Goal: Transaction & Acquisition: Book appointment/travel/reservation

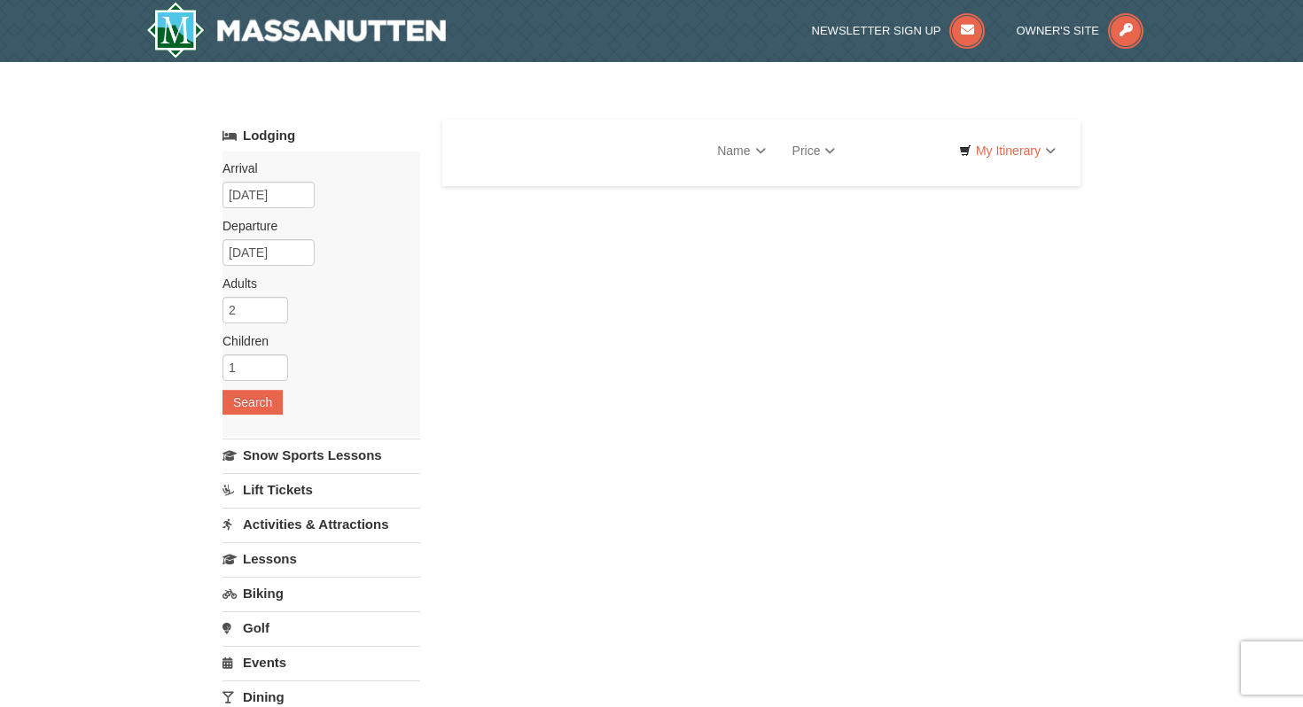
select select "10"
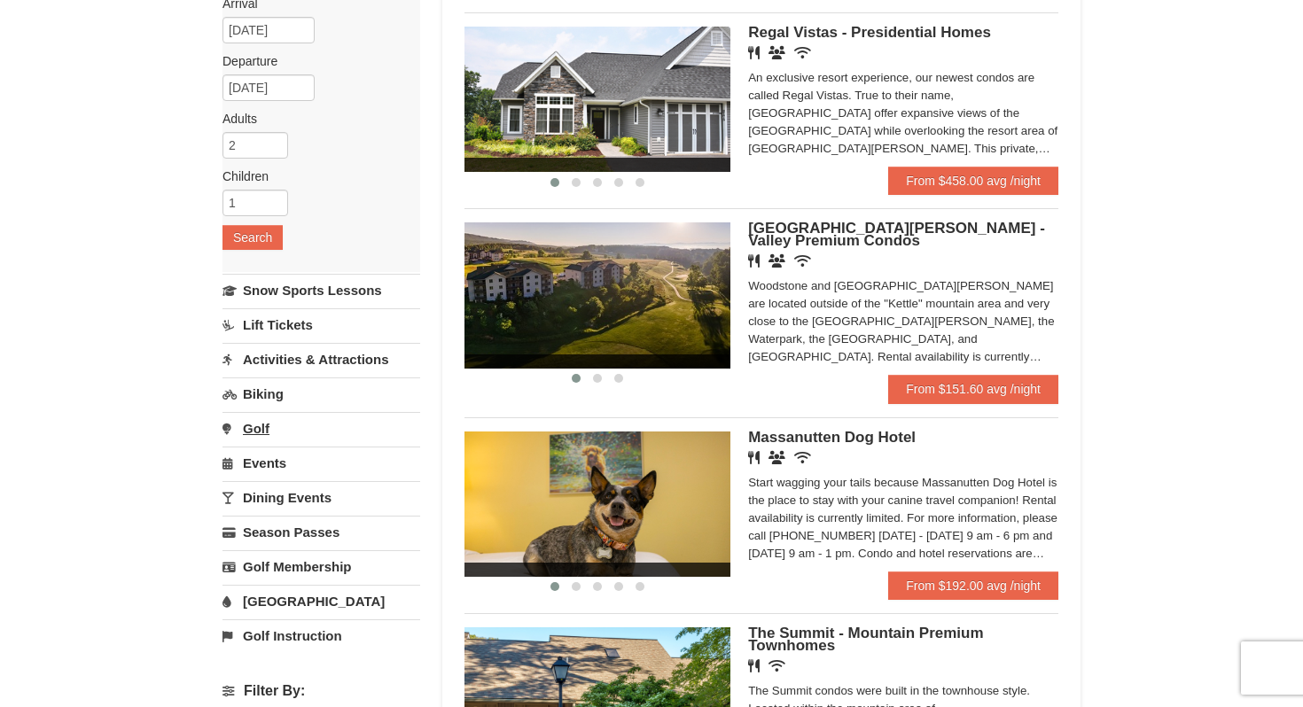
scroll to position [171, 0]
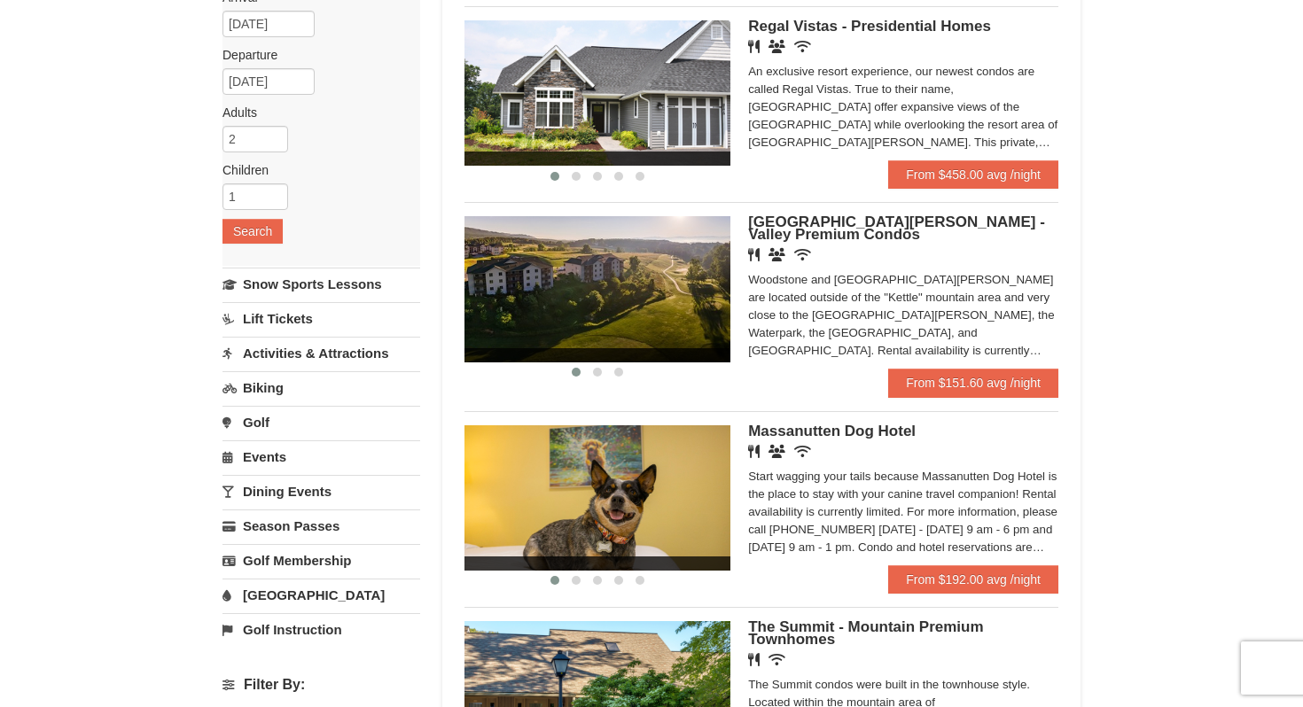
click at [323, 352] on link "Activities & Attractions" at bounding box center [321, 353] width 198 height 33
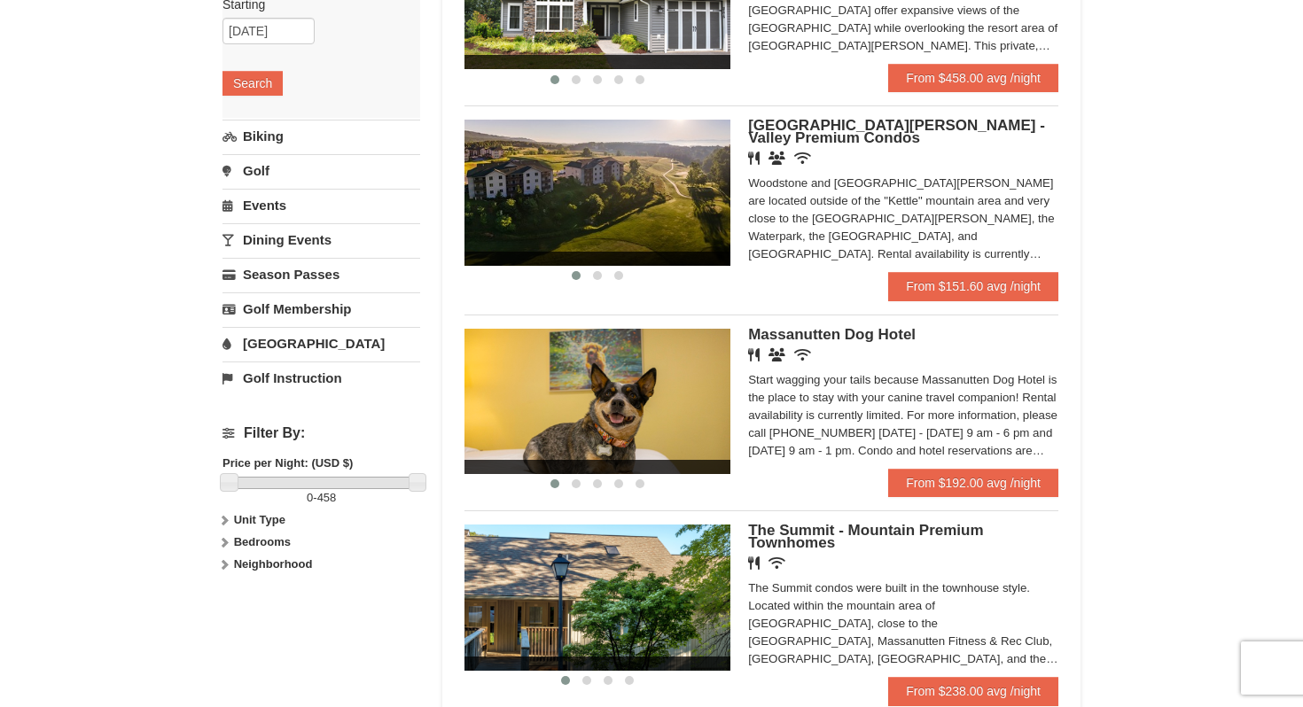
scroll to position [359, 0]
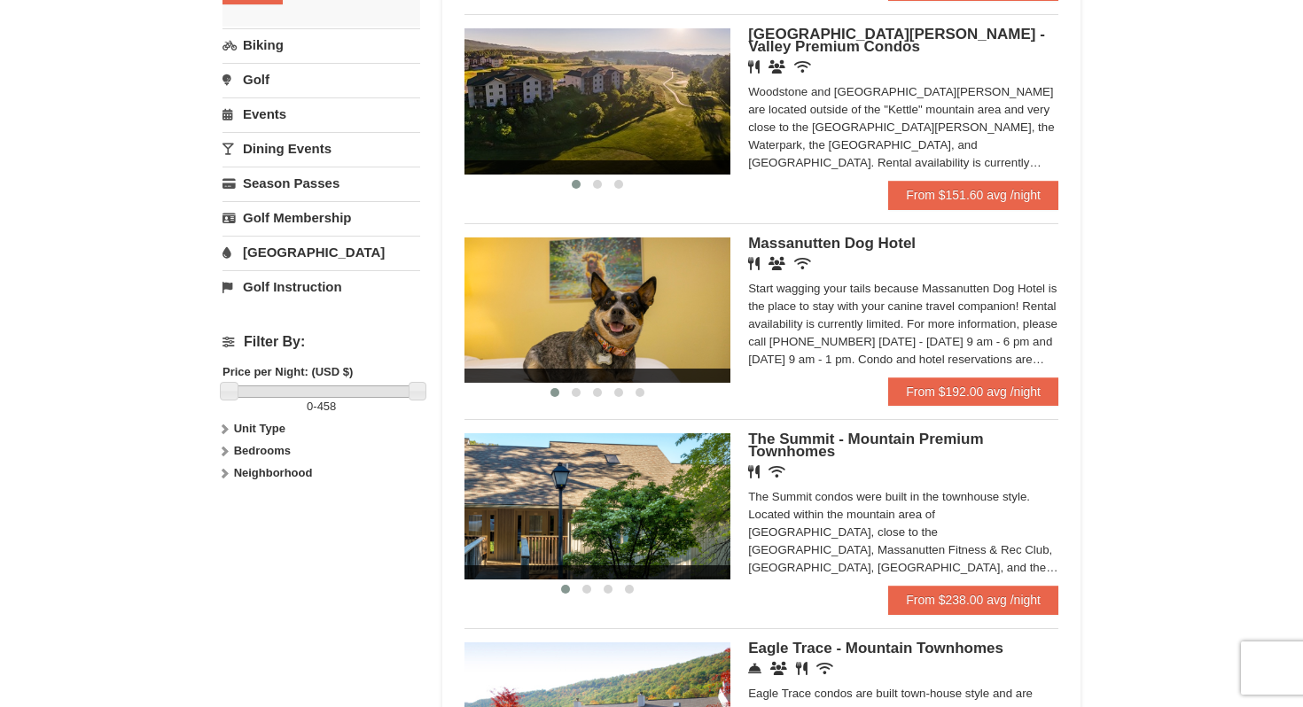
click at [222, 432] on icon at bounding box center [224, 429] width 12 height 12
click at [226, 486] on icon at bounding box center [224, 486] width 12 height 12
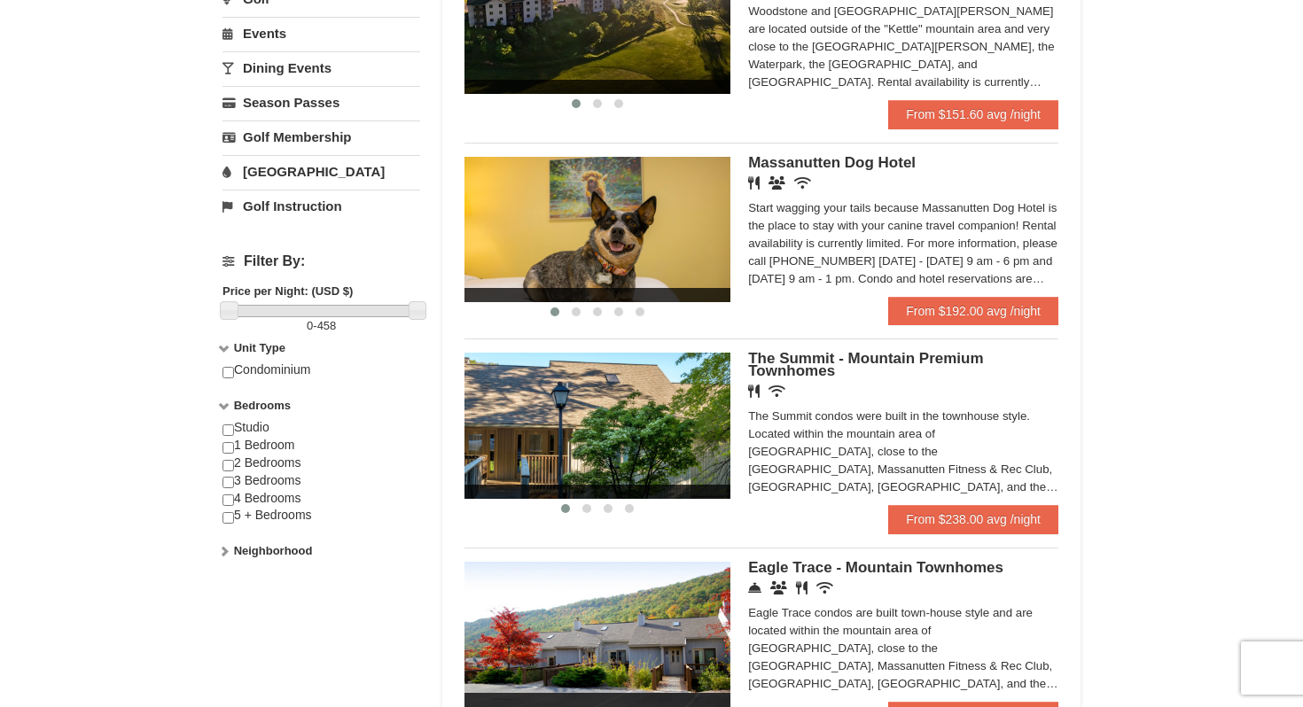
scroll to position [456, 0]
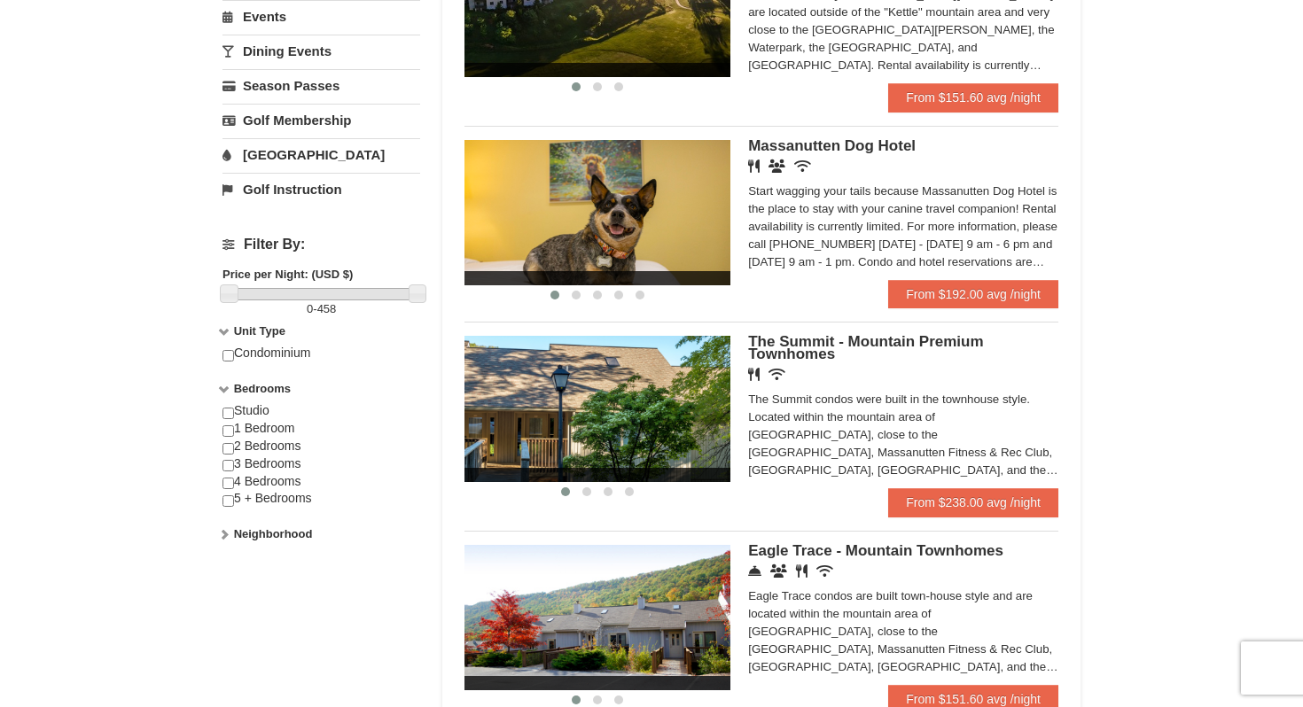
click at [225, 542] on label "Neighborhood" at bounding box center [321, 535] width 198 height 18
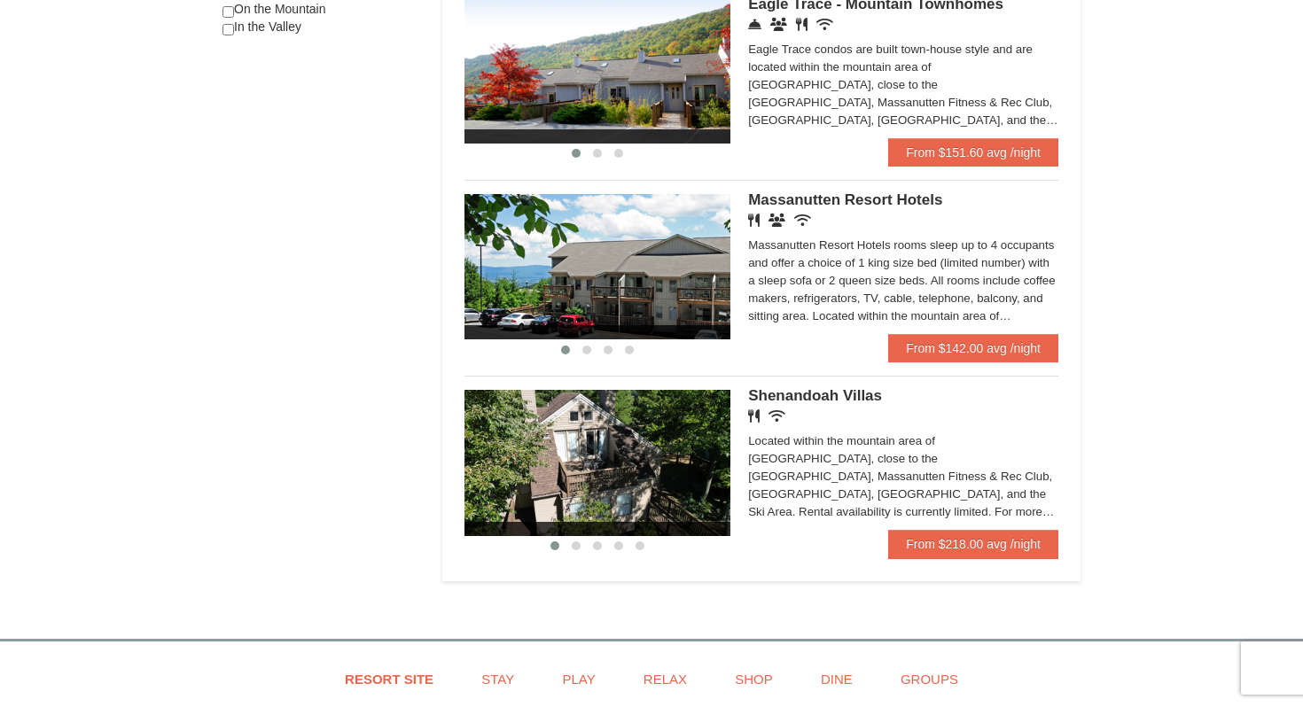
scroll to position [1005, 0]
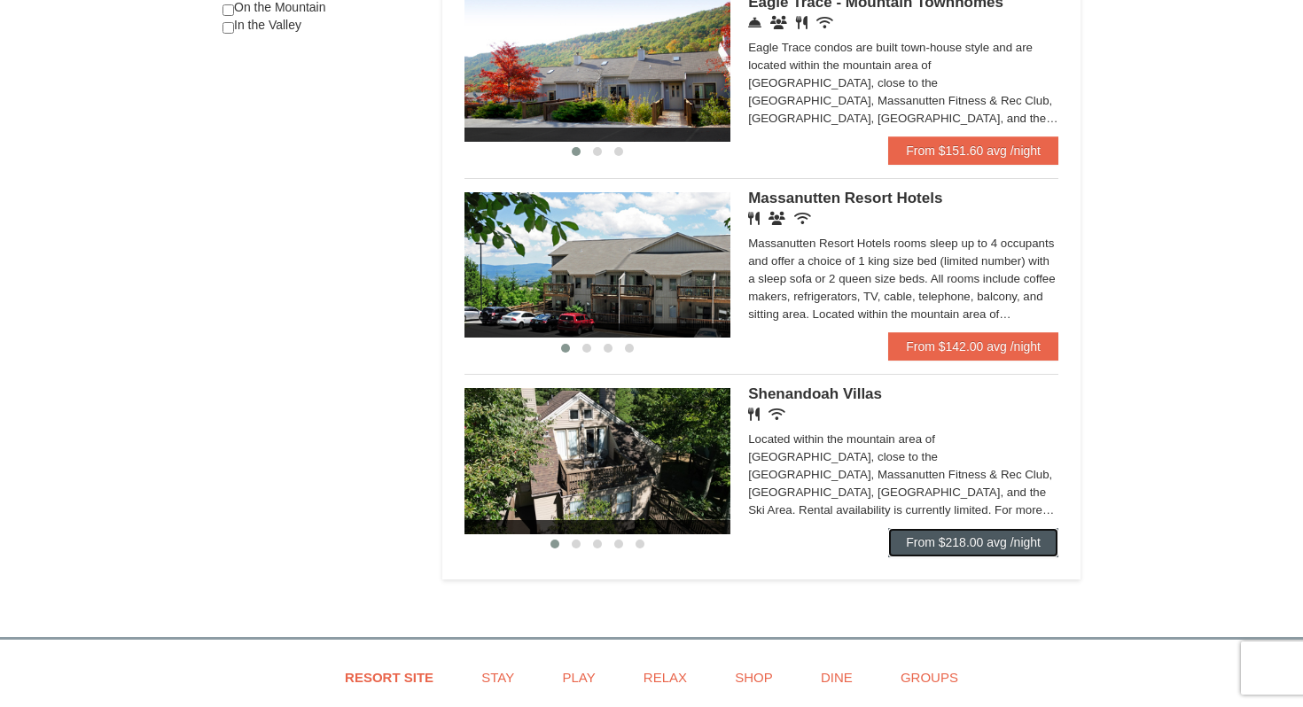
click at [996, 557] on link "From $218.00 avg /night" at bounding box center [973, 542] width 170 height 28
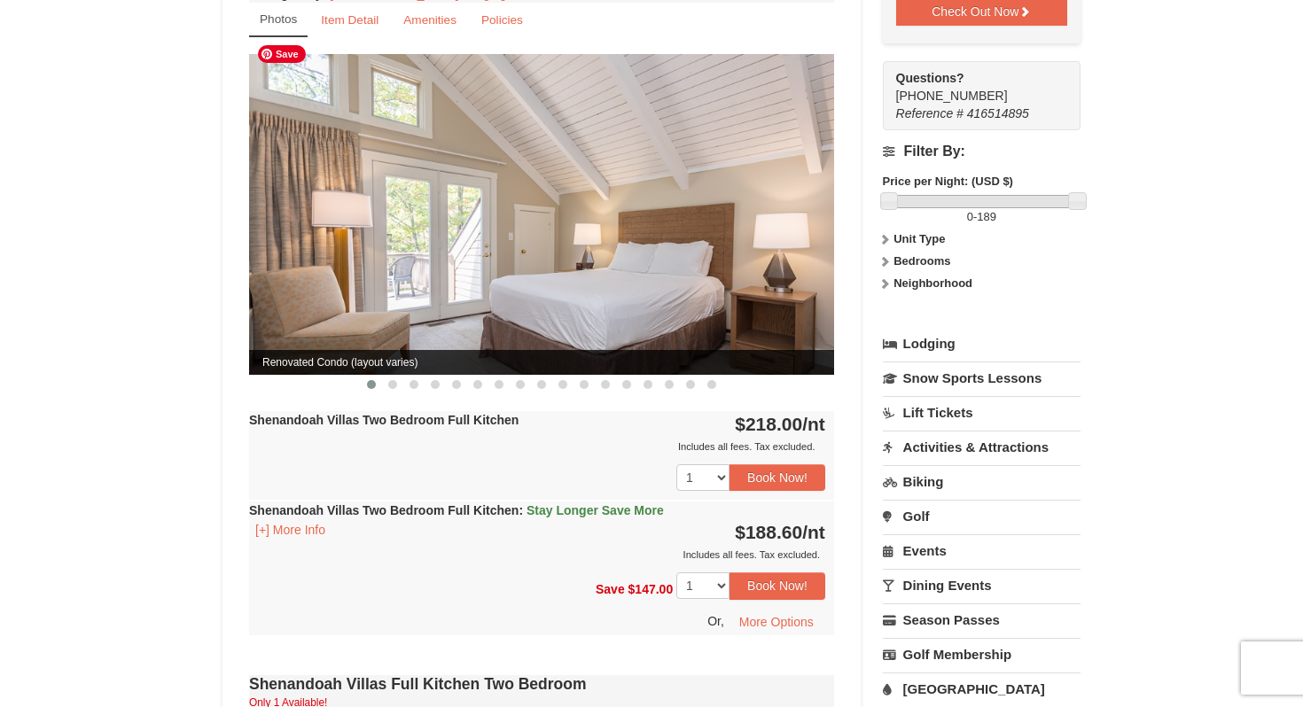
scroll to position [694, 0]
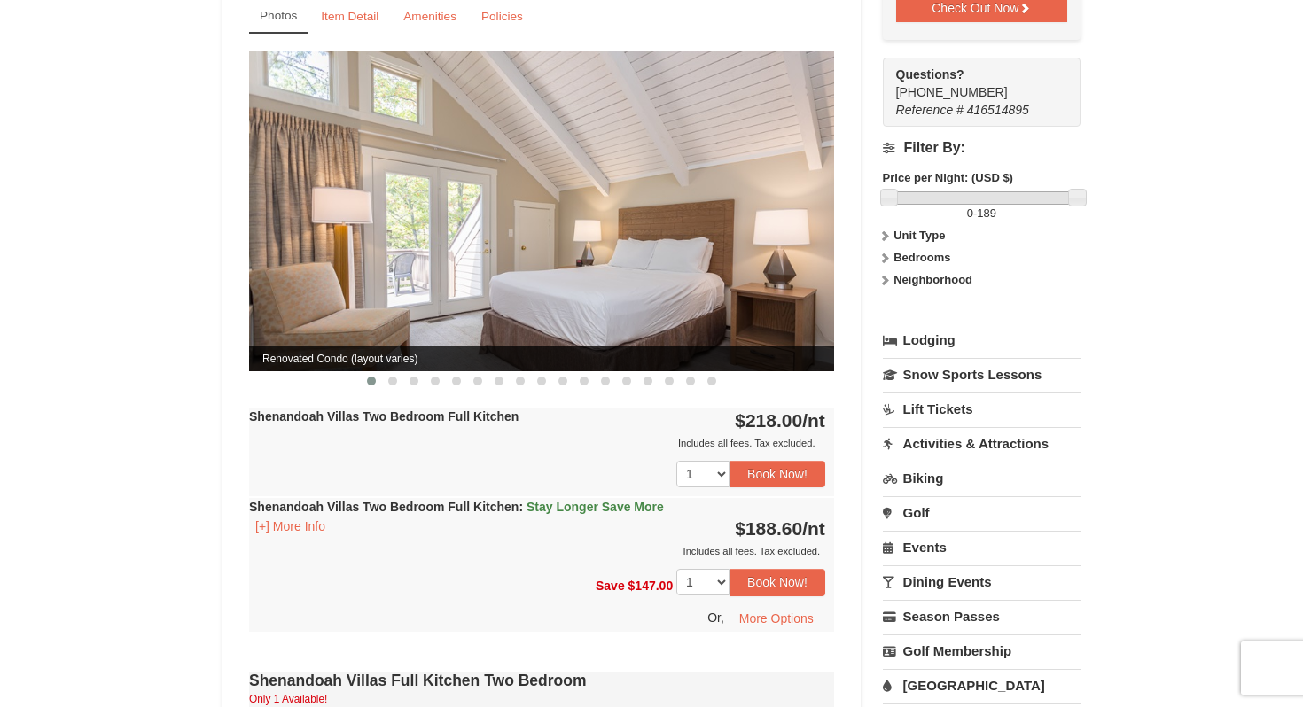
click at [286, 519] on div "Shenandoah Villas Two Bedroom Full Kitchen : Stay Longer Save More [+] More Inf…" at bounding box center [541, 529] width 585 height 62
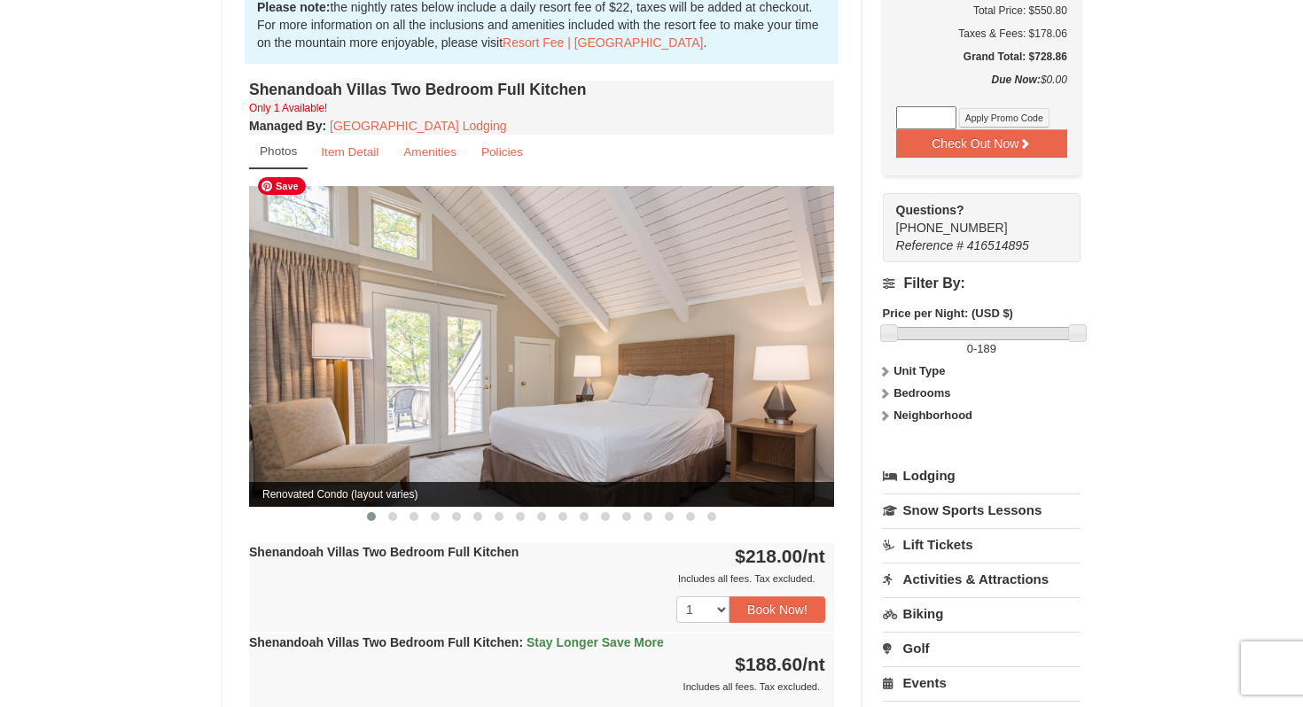
scroll to position [545, 0]
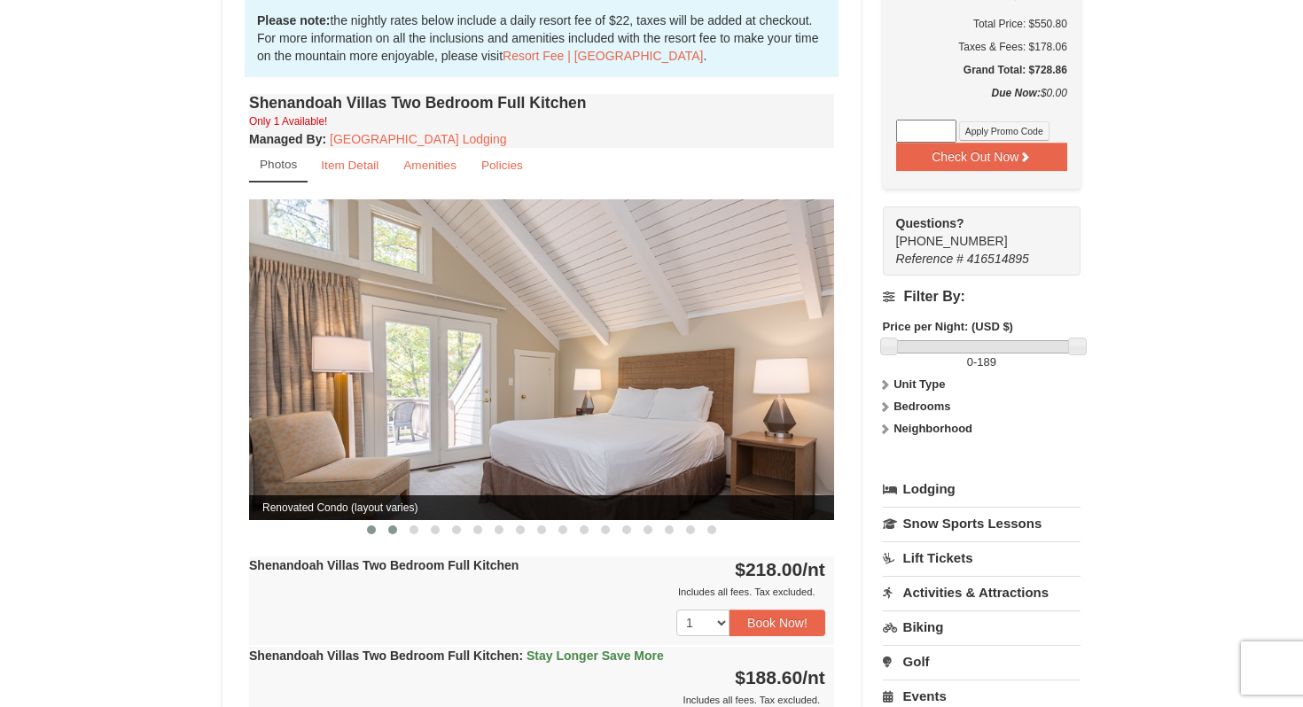
click at [389, 526] on span at bounding box center [392, 530] width 9 height 9
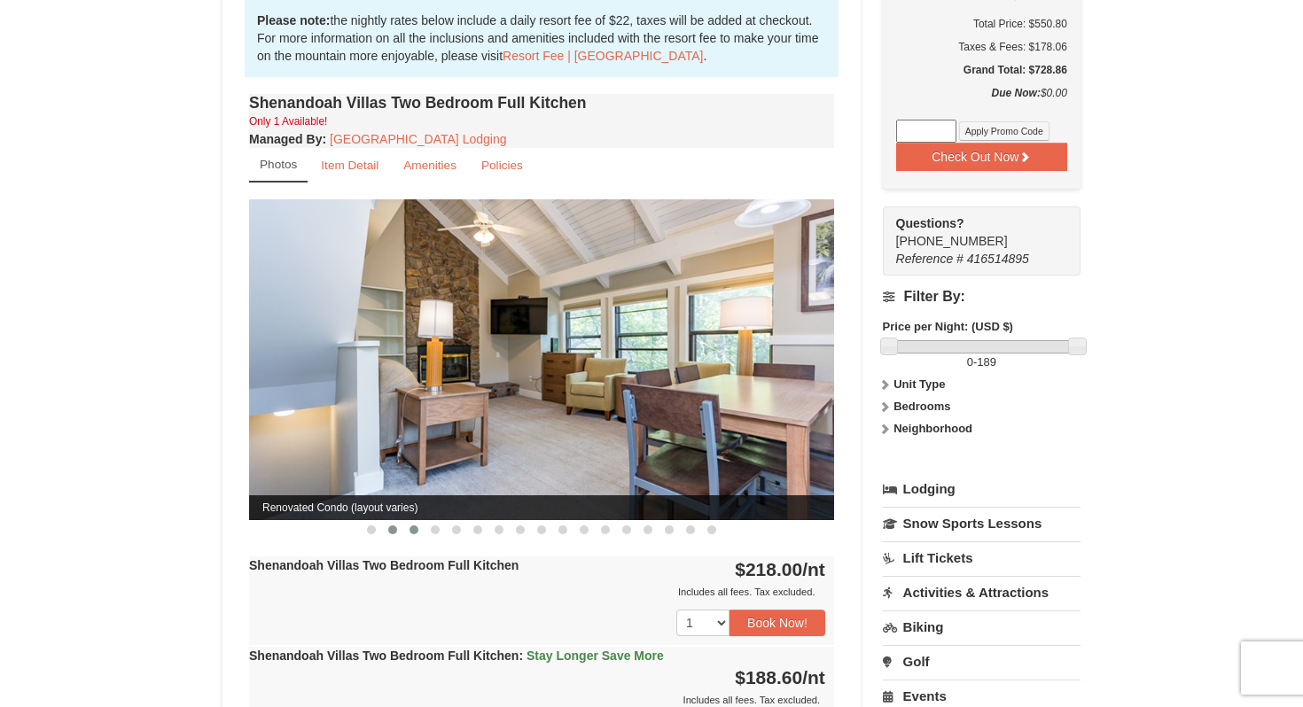
click at [411, 526] on span at bounding box center [413, 530] width 9 height 9
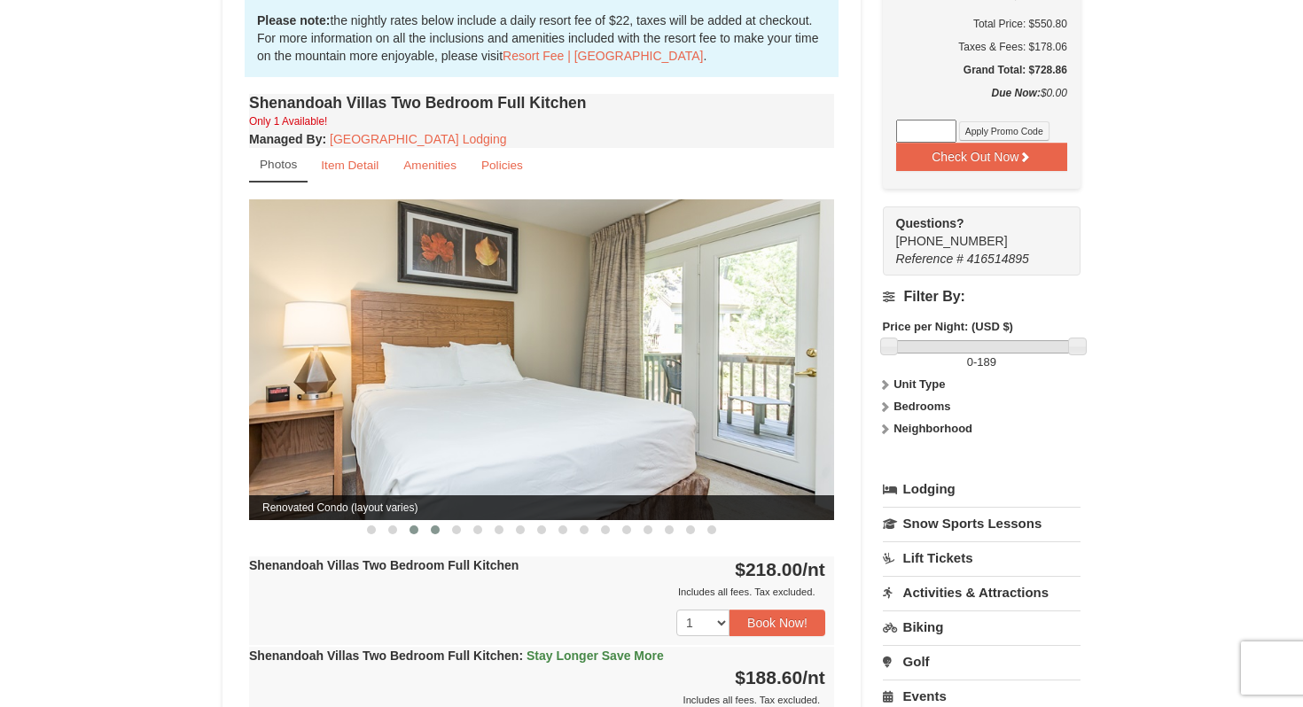
click at [426, 521] on button at bounding box center [434, 530] width 21 height 18
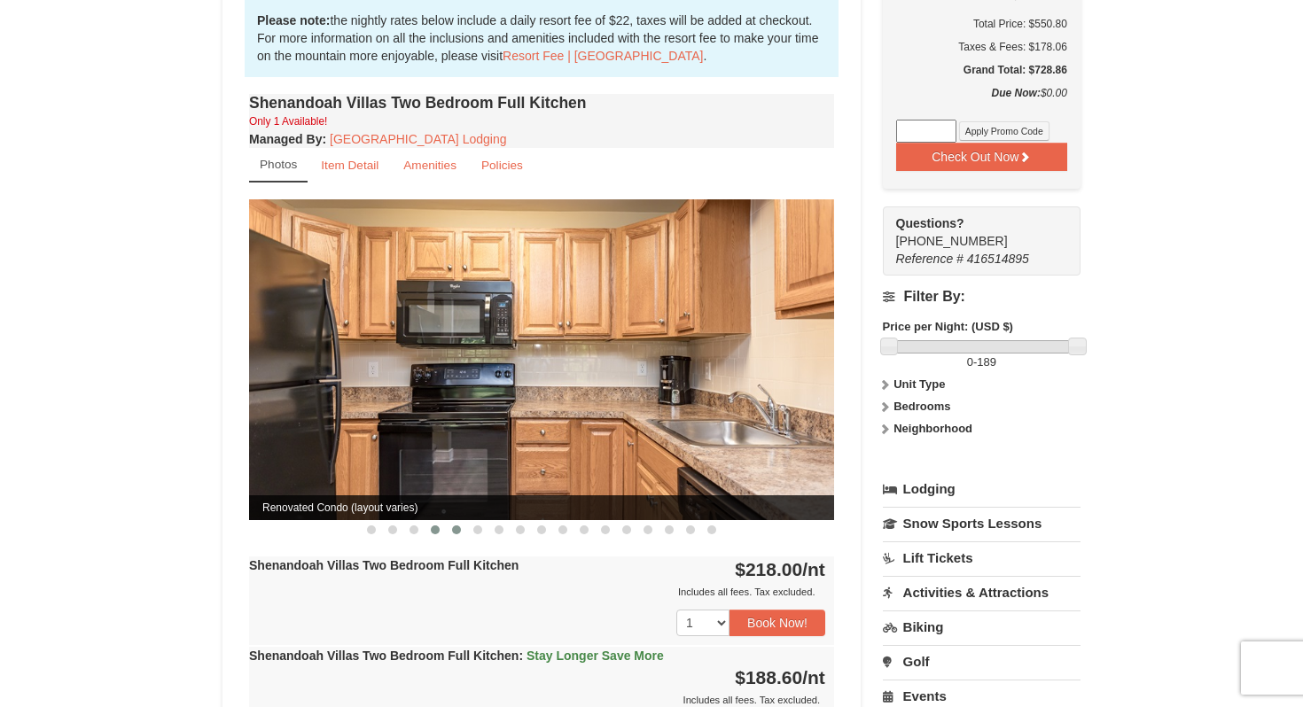
click at [448, 521] on button at bounding box center [456, 530] width 21 height 18
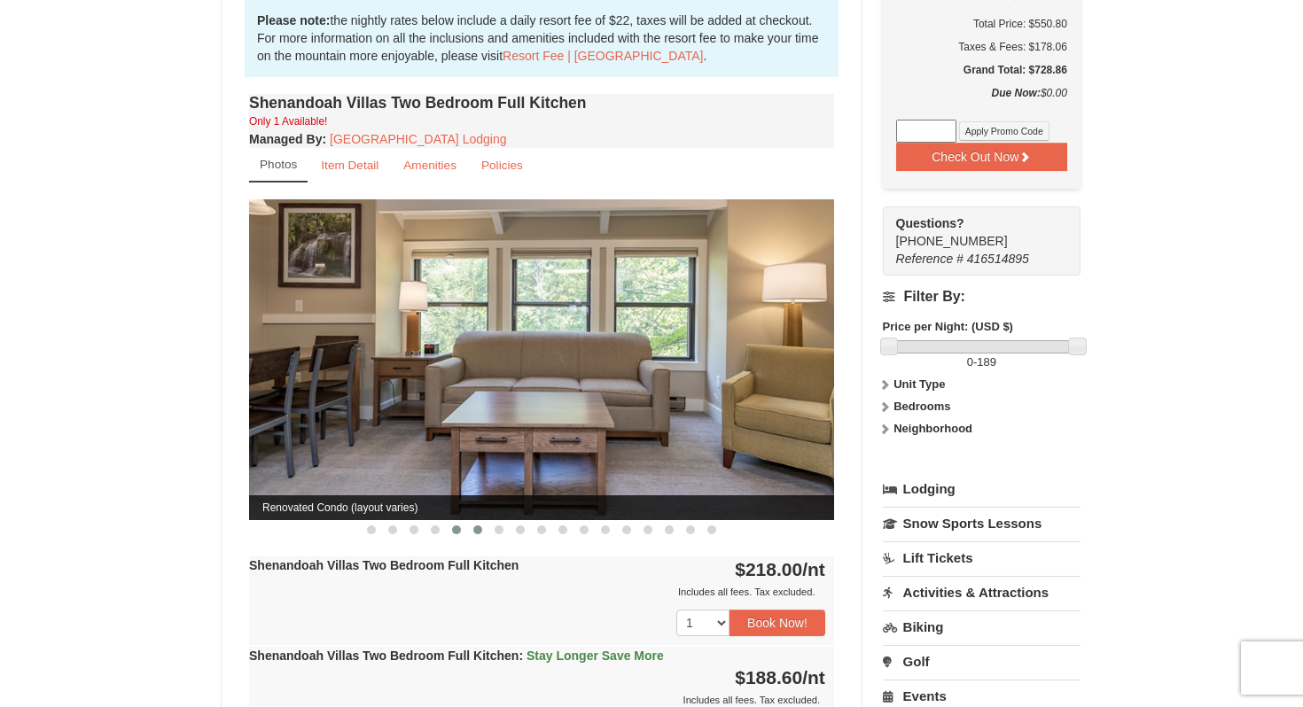
click at [473, 526] on span at bounding box center [477, 530] width 9 height 9
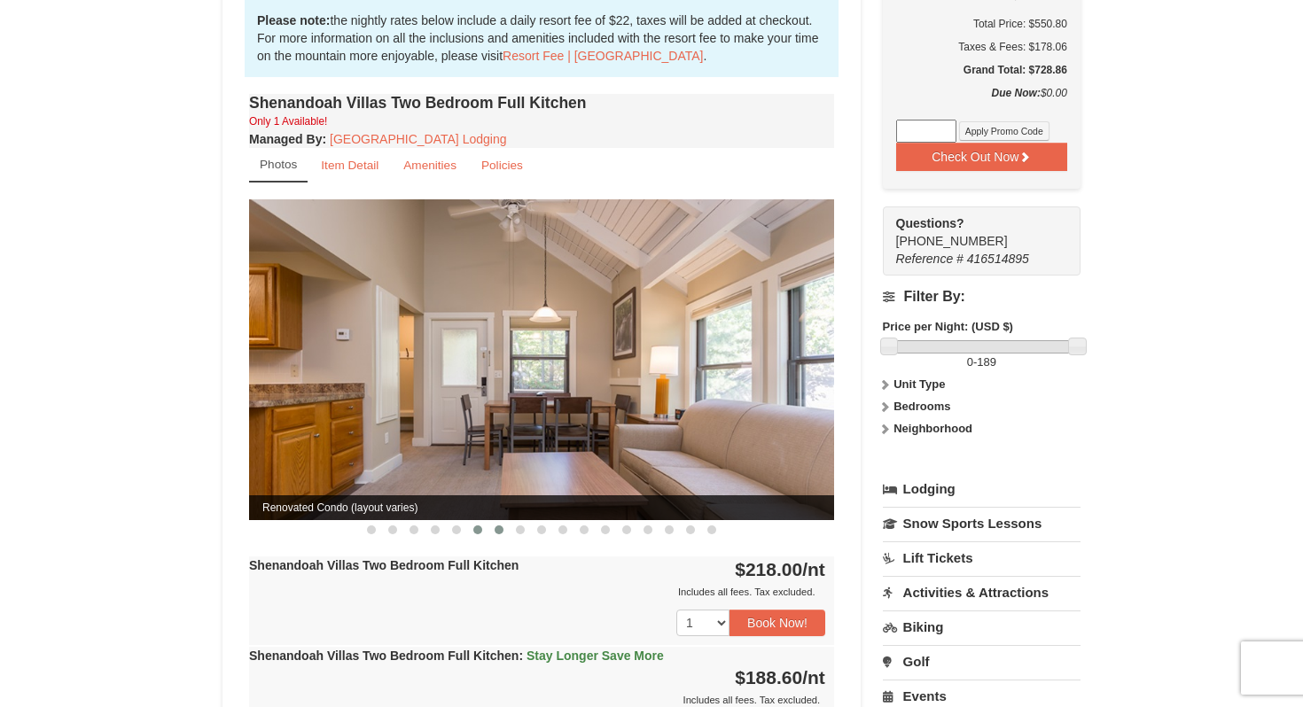
click at [491, 521] on button at bounding box center [498, 530] width 21 height 18
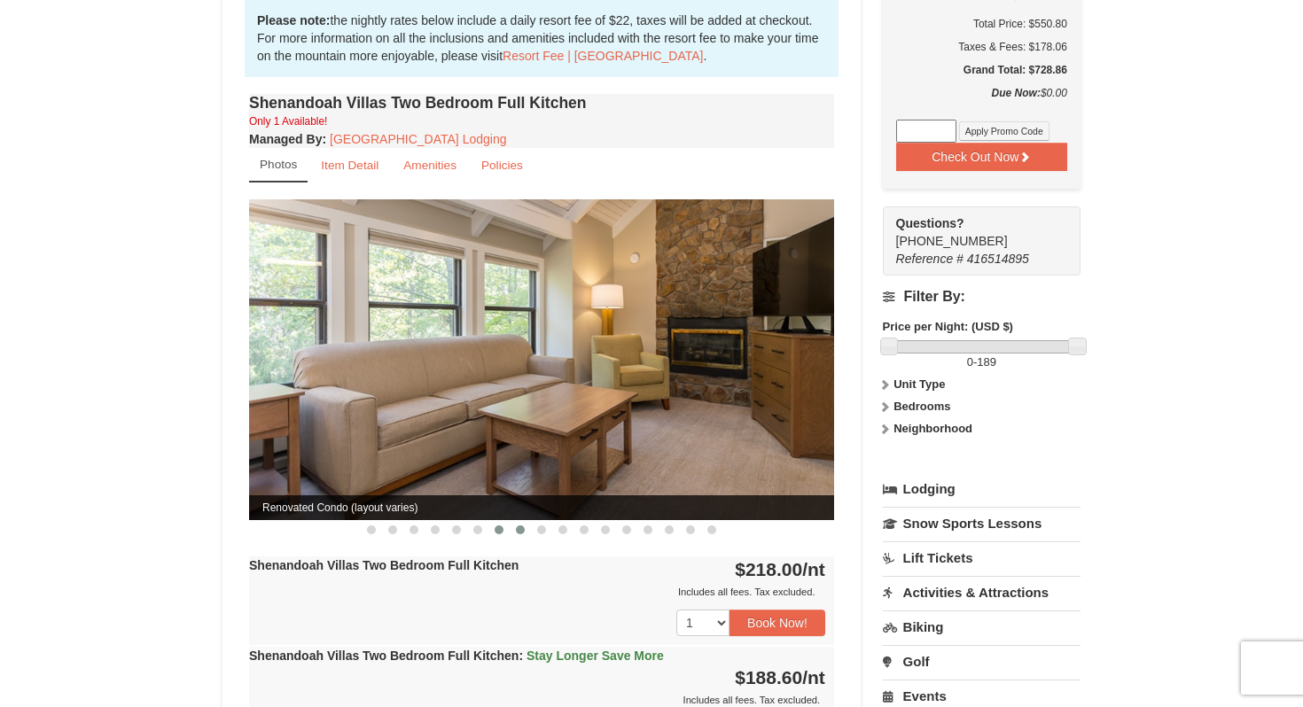
click at [518, 526] on span at bounding box center [520, 530] width 9 height 9
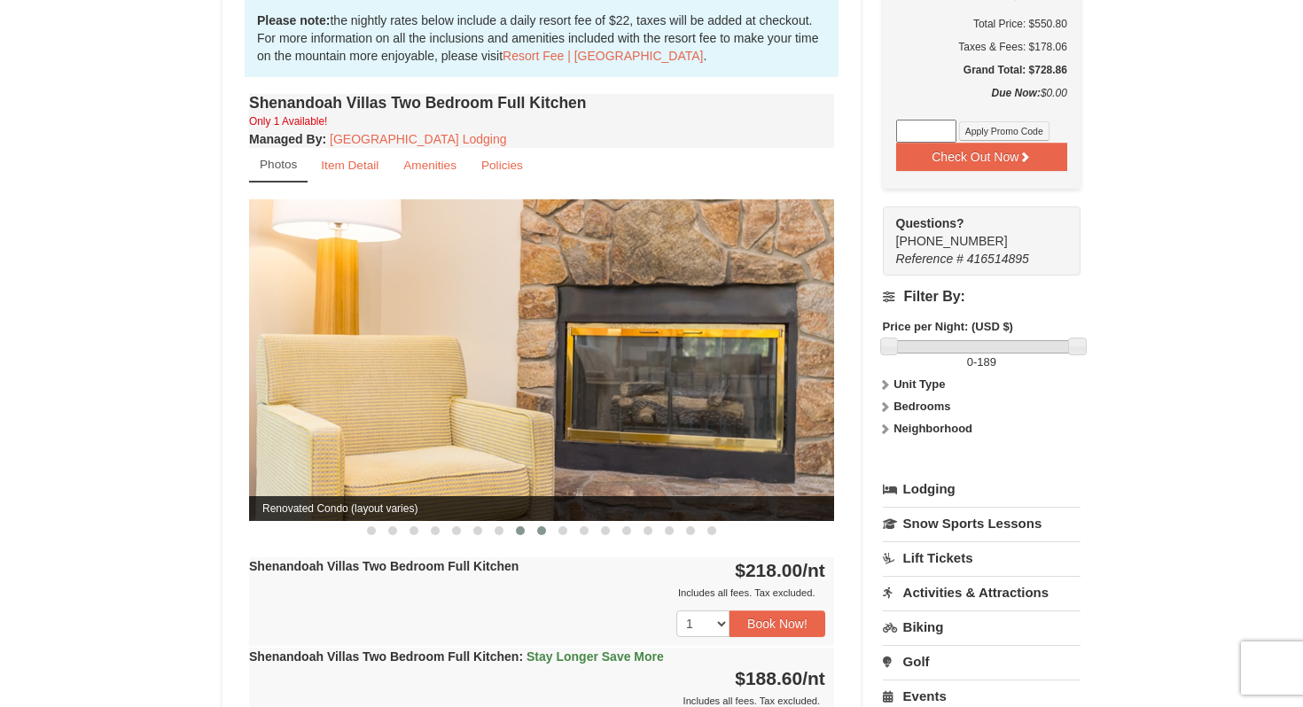
click at [545, 526] on span at bounding box center [541, 530] width 9 height 9
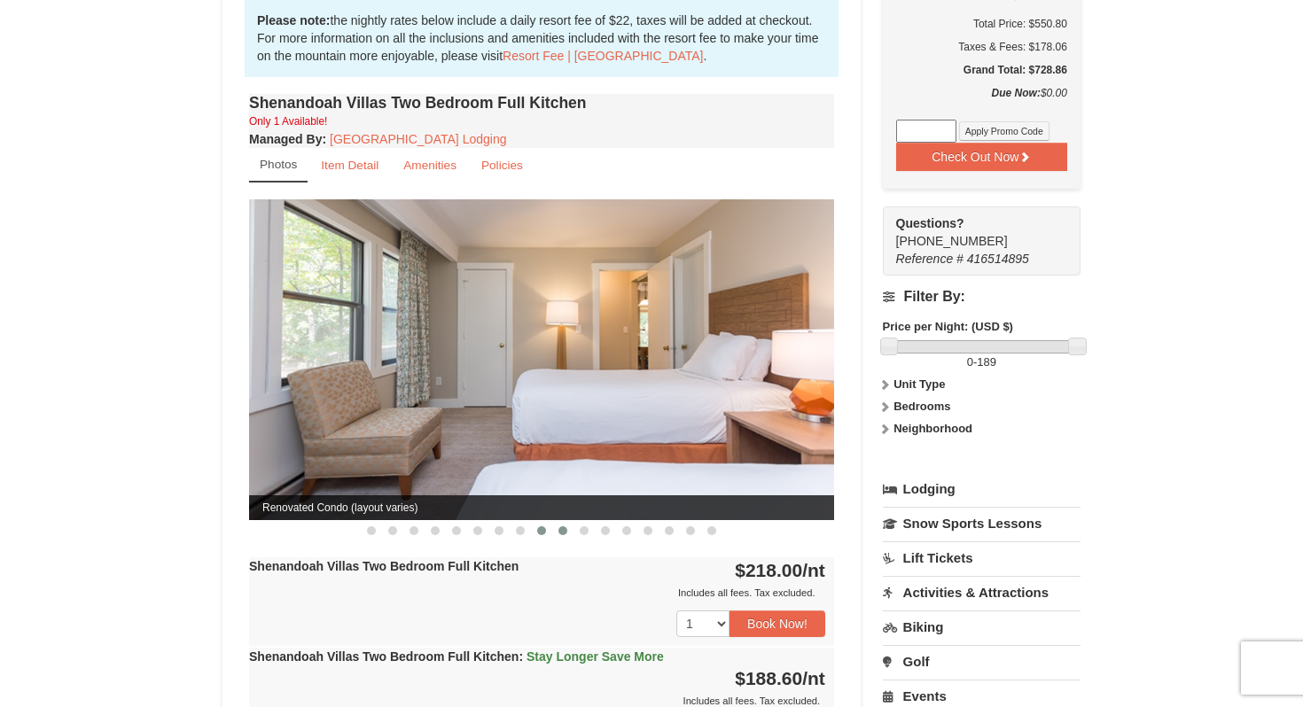
click at [560, 526] on span at bounding box center [562, 530] width 9 height 9
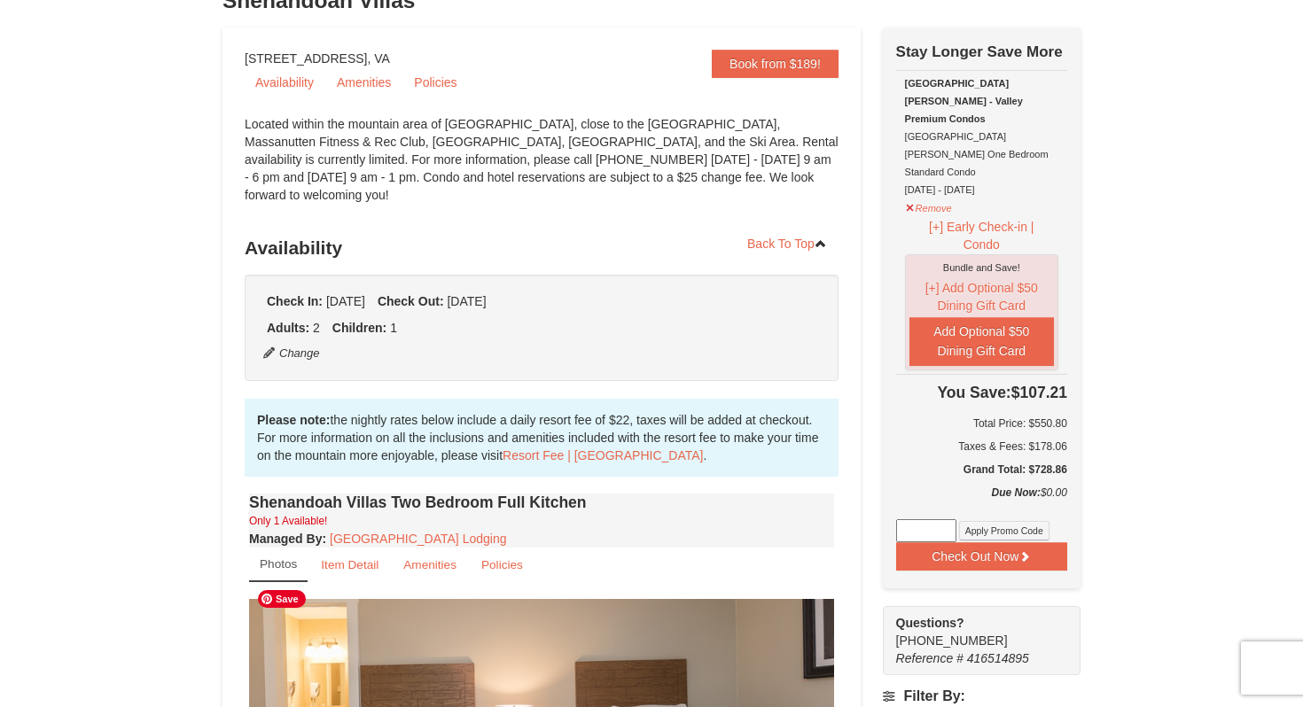
scroll to position [0, 0]
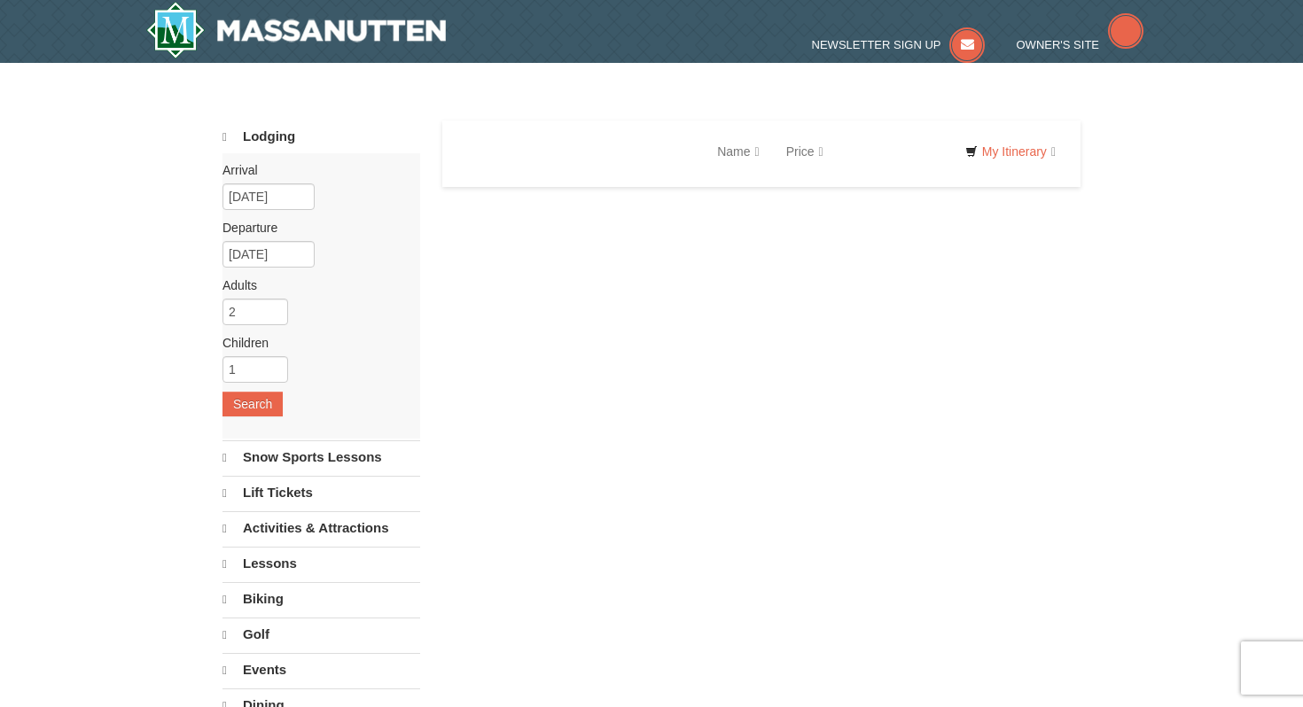
scroll to position [1006, 0]
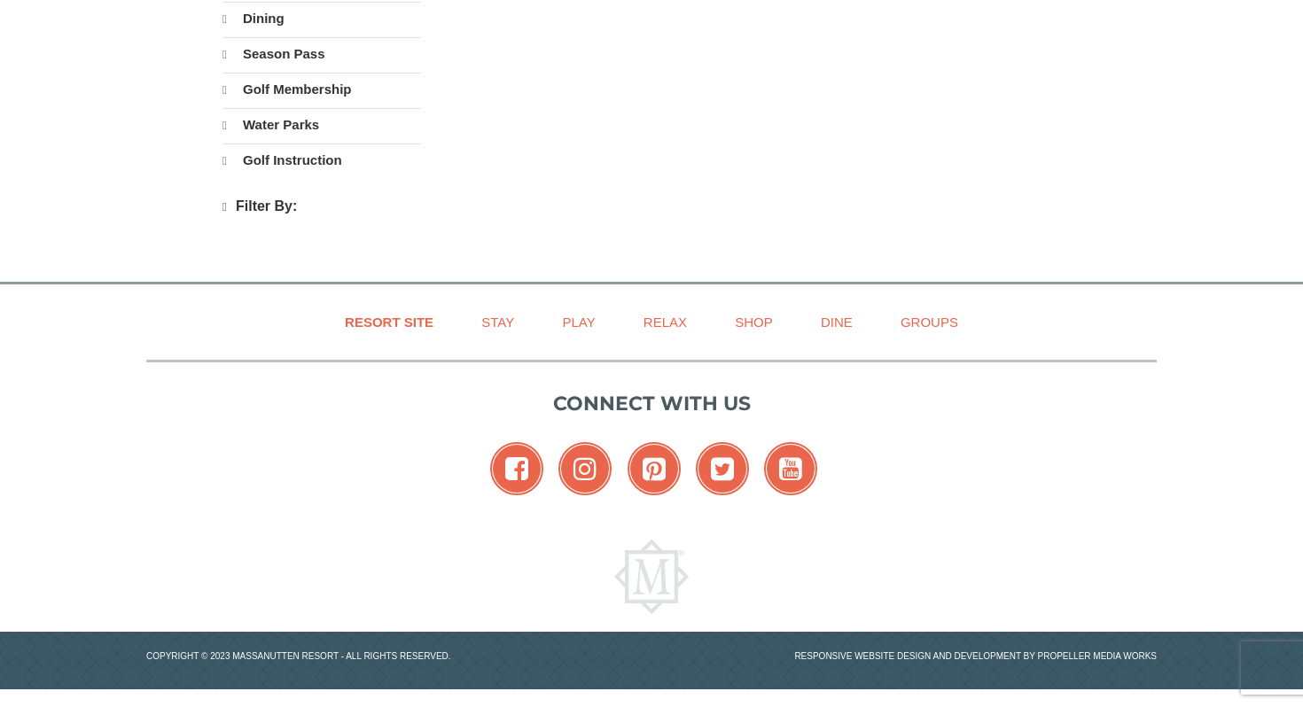
select select "10"
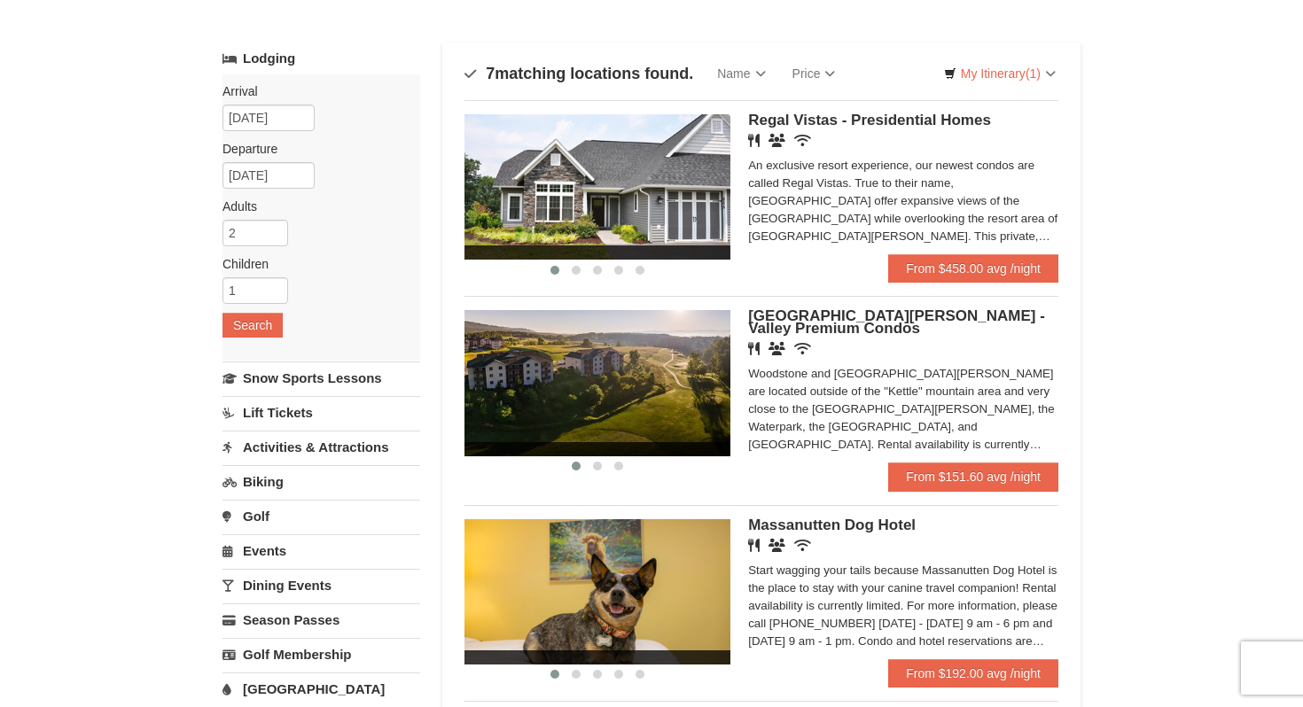
scroll to position [76, 0]
click at [775, 327] on span "[GEOGRAPHIC_DATA][PERSON_NAME] - Valley Premium Condos" at bounding box center [896, 322] width 297 height 29
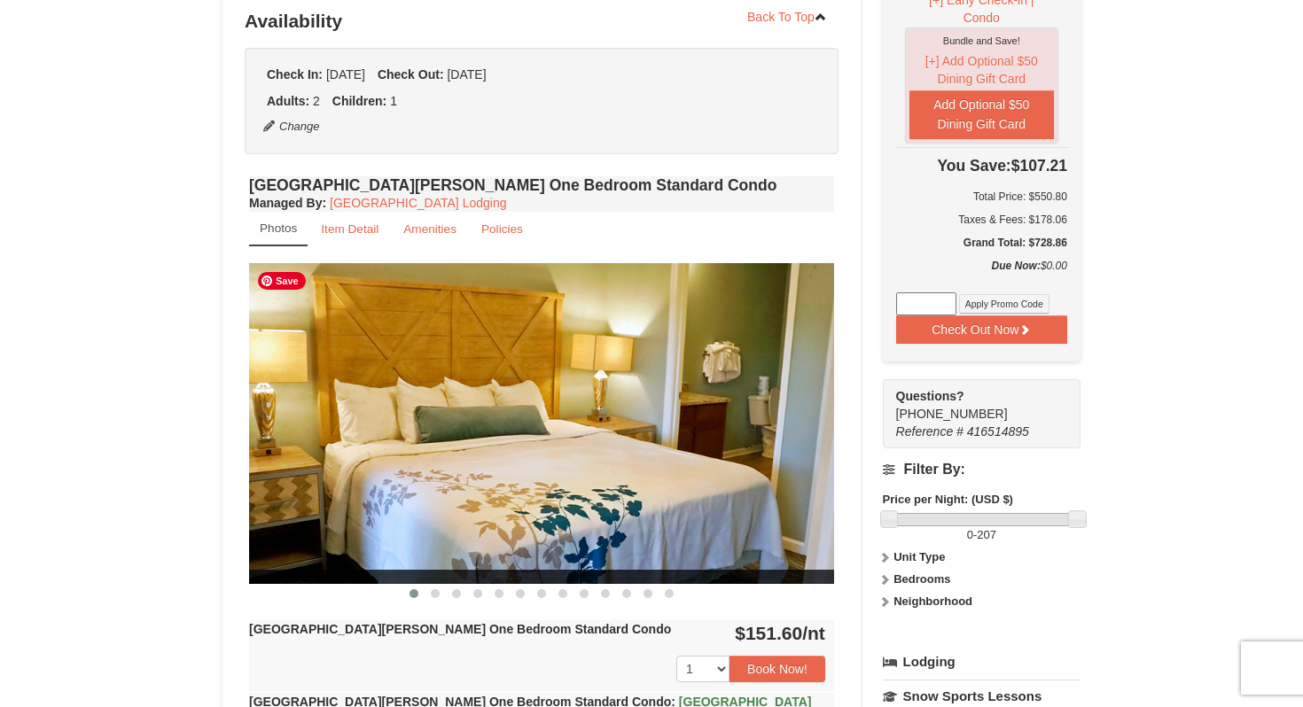
select select "10"
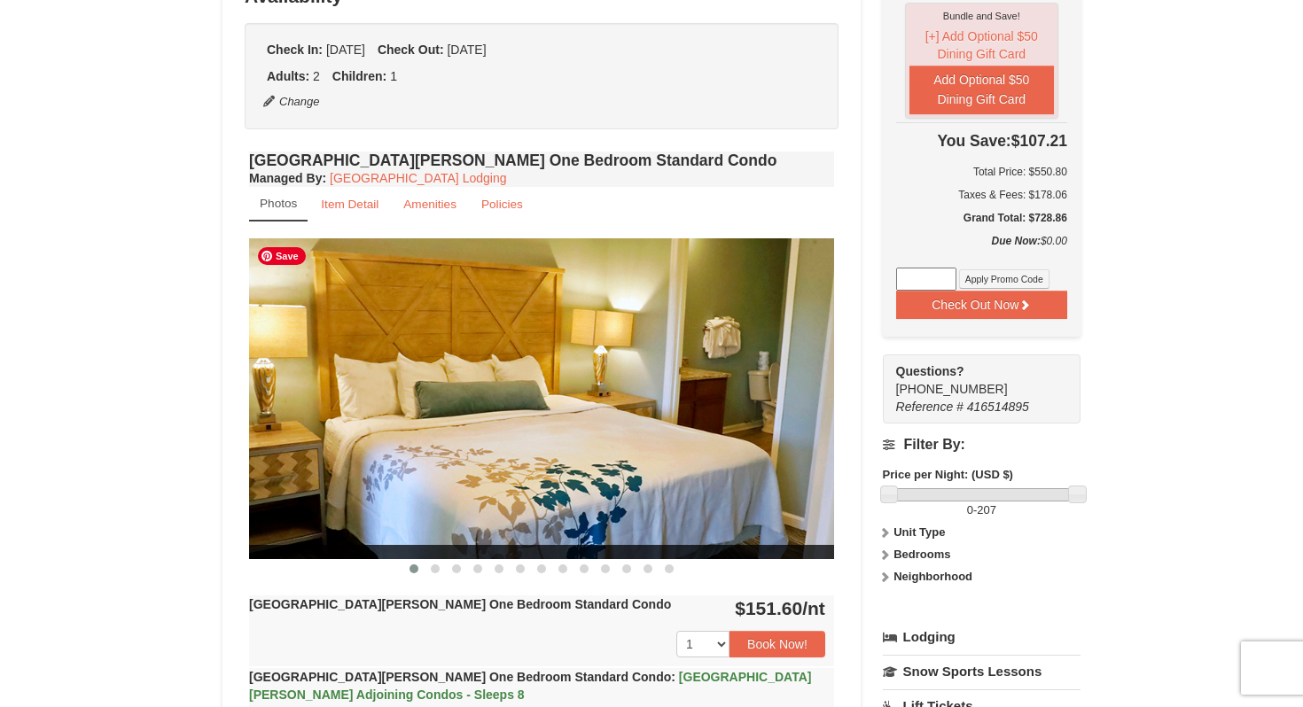
scroll to position [399, 0]
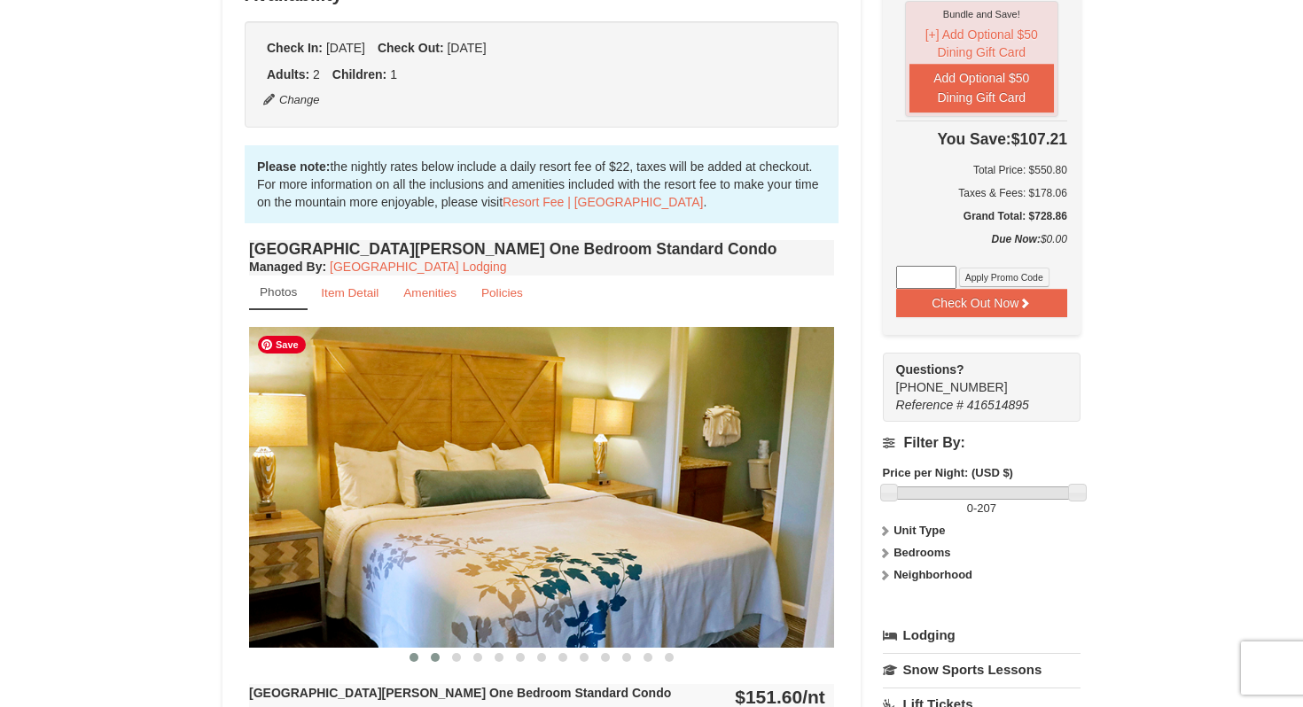
click at [435, 563] on img at bounding box center [541, 487] width 585 height 320
click at [810, 505] on img at bounding box center [541, 487] width 585 height 320
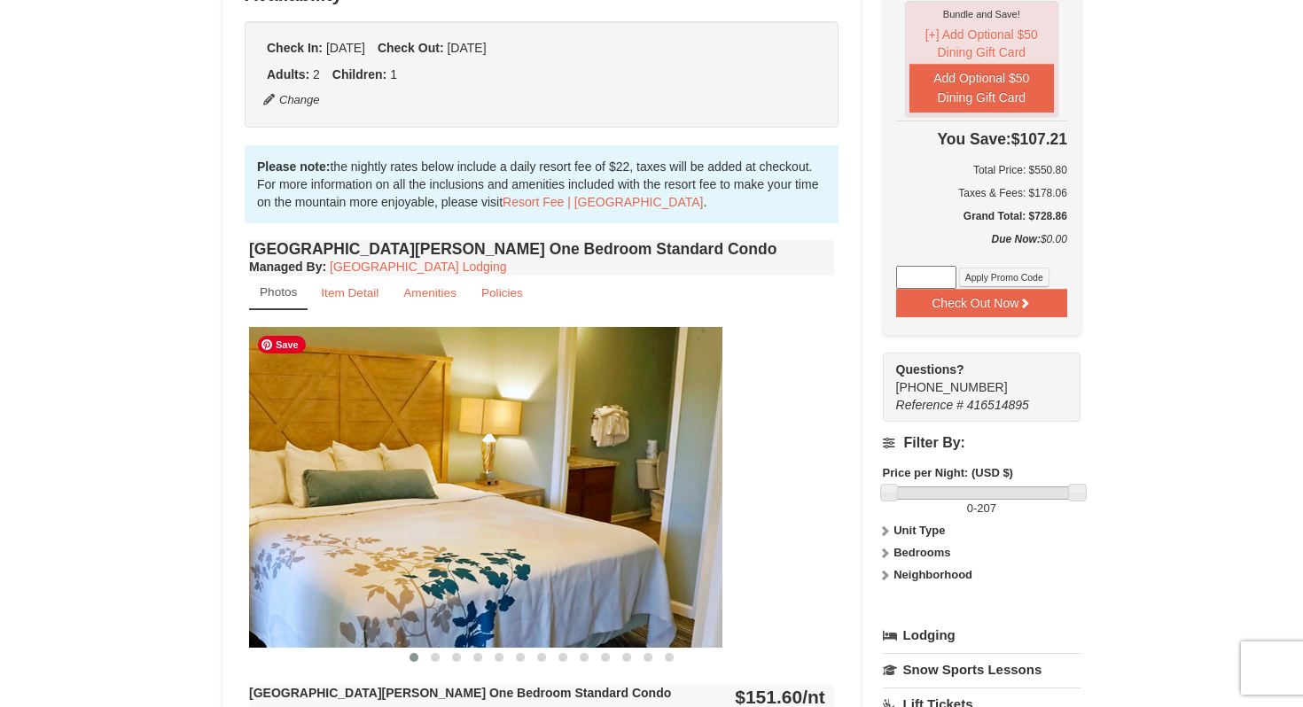
drag, startPoint x: 580, startPoint y: 520, endPoint x: 438, endPoint y: 532, distance: 142.3
click at [438, 532] on img at bounding box center [429, 487] width 585 height 320
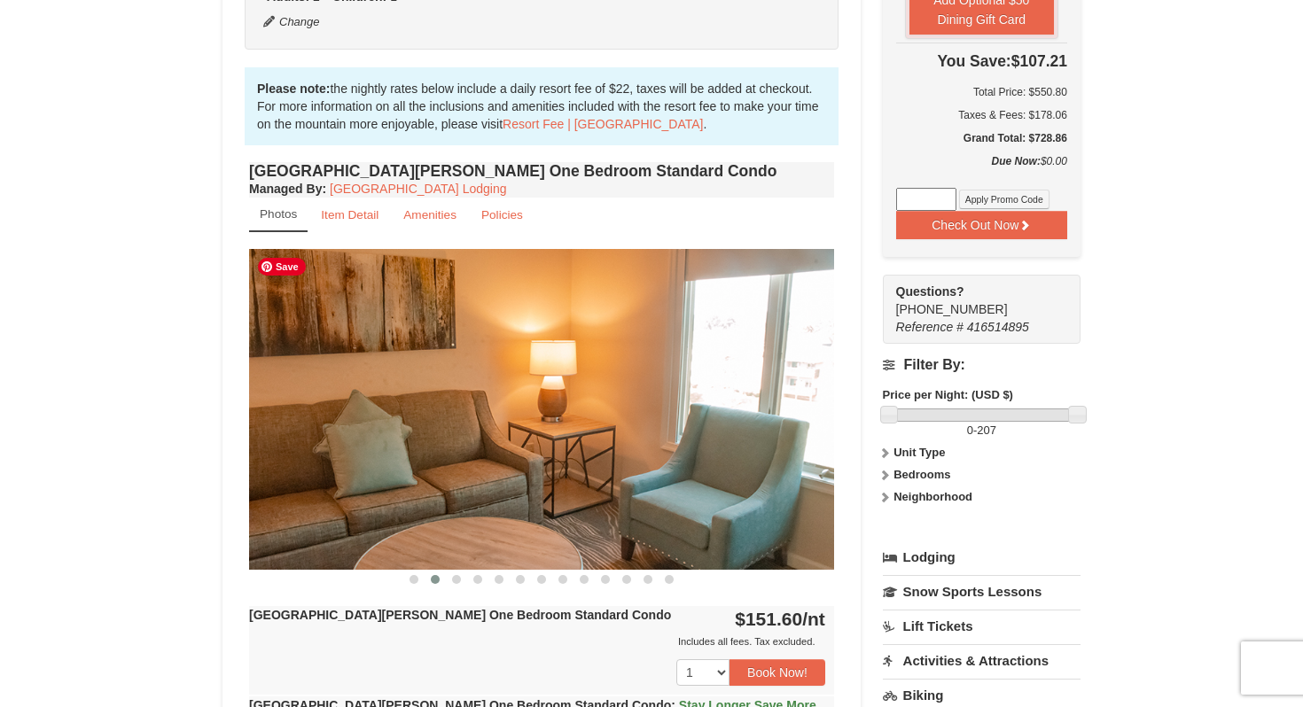
scroll to position [491, 0]
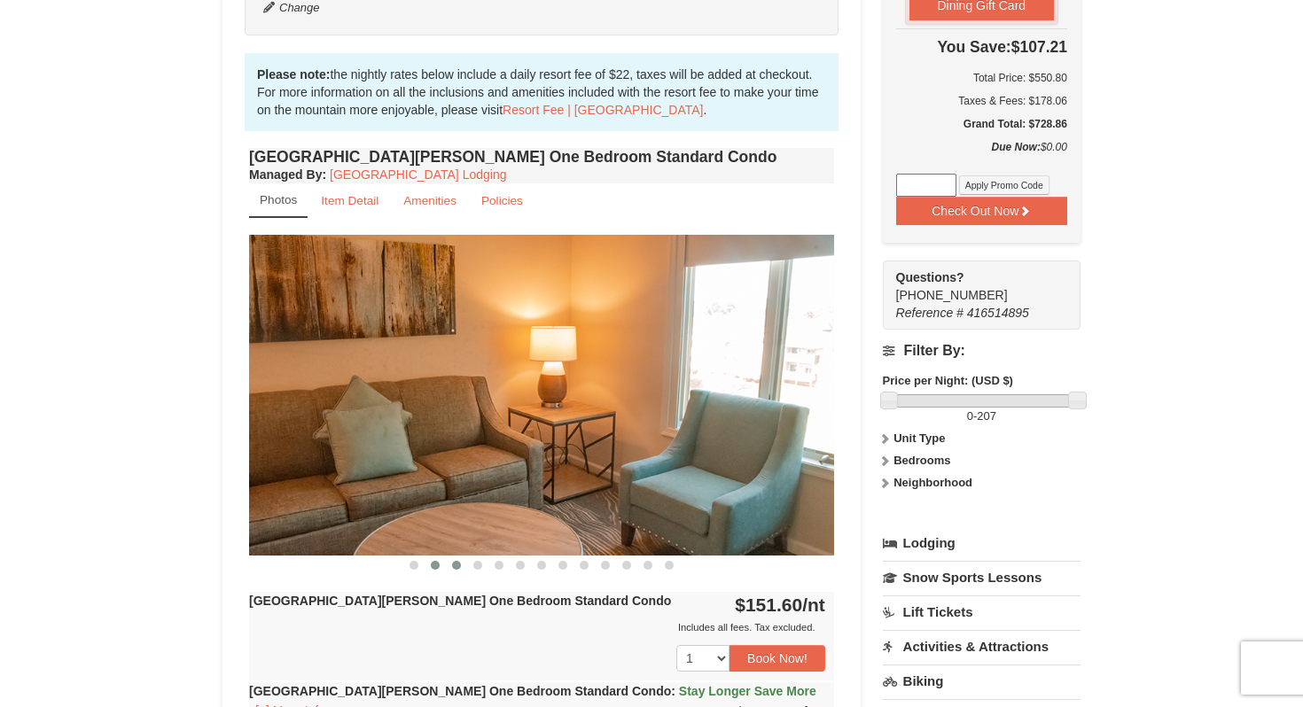
click at [456, 569] on button at bounding box center [456, 566] width 21 height 18
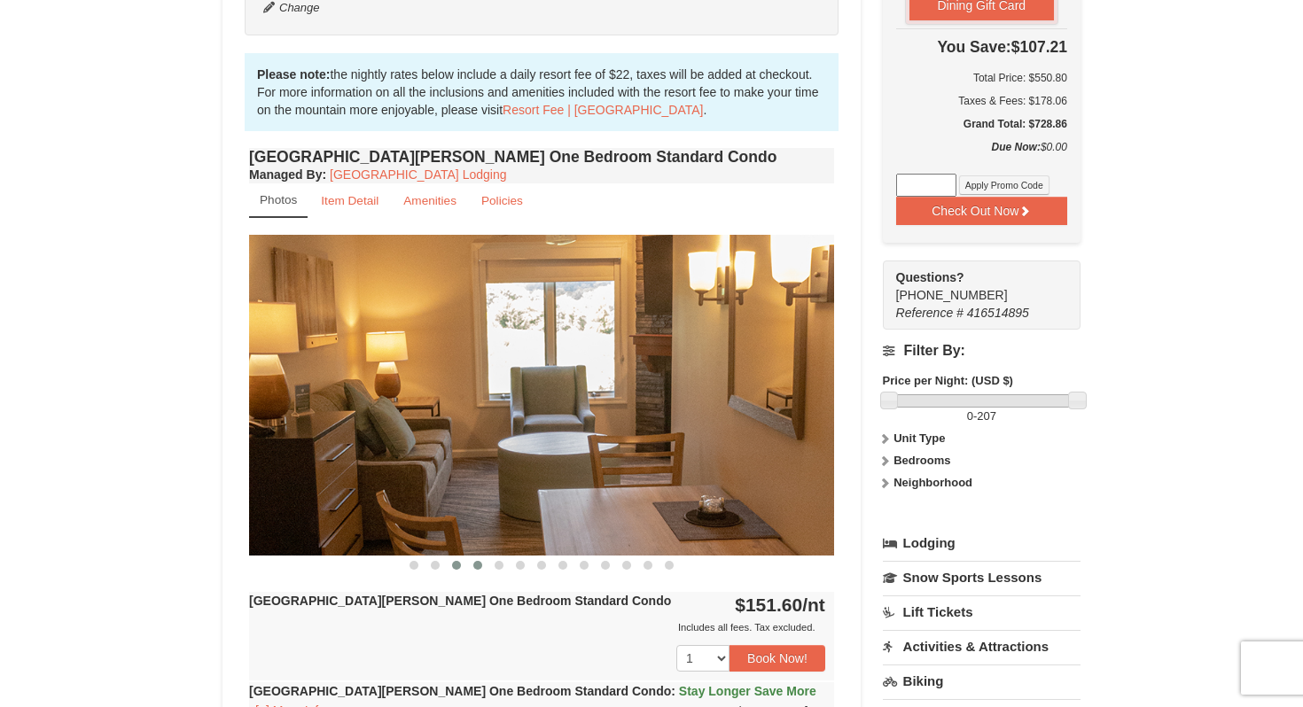
click at [480, 566] on span at bounding box center [477, 565] width 9 height 9
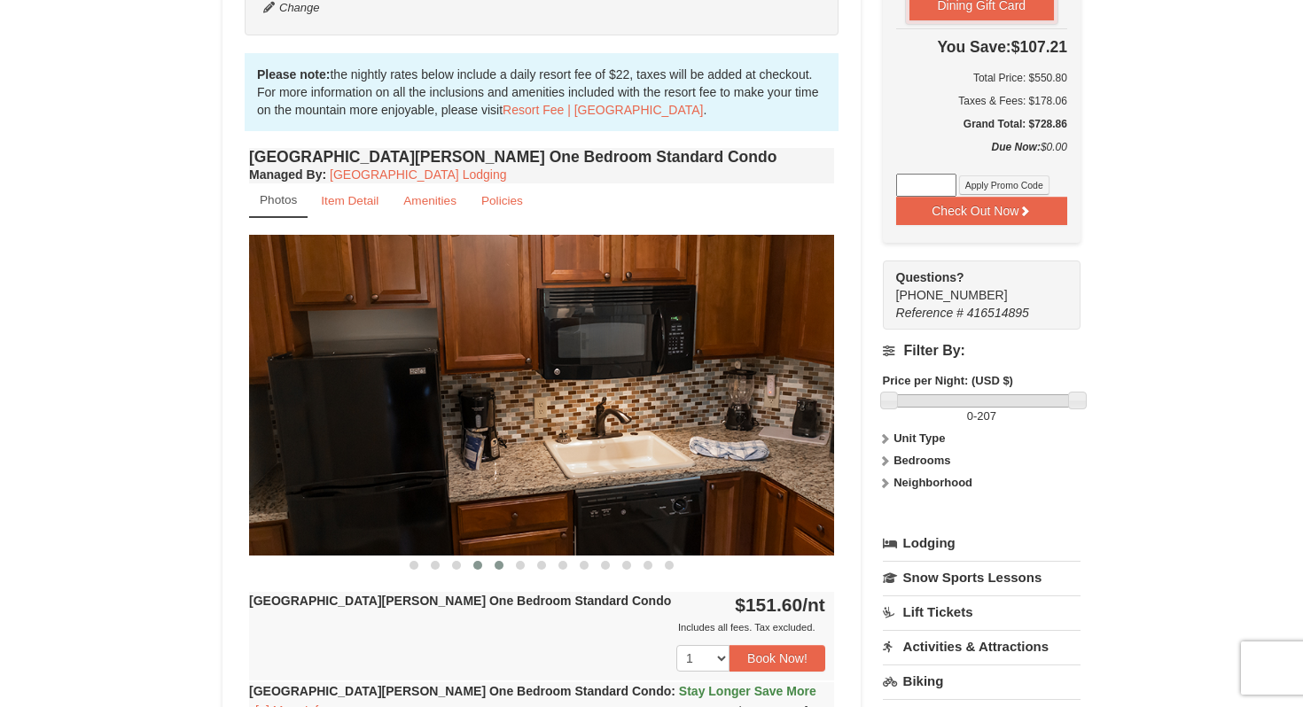
click at [495, 569] on button at bounding box center [498, 566] width 21 height 18
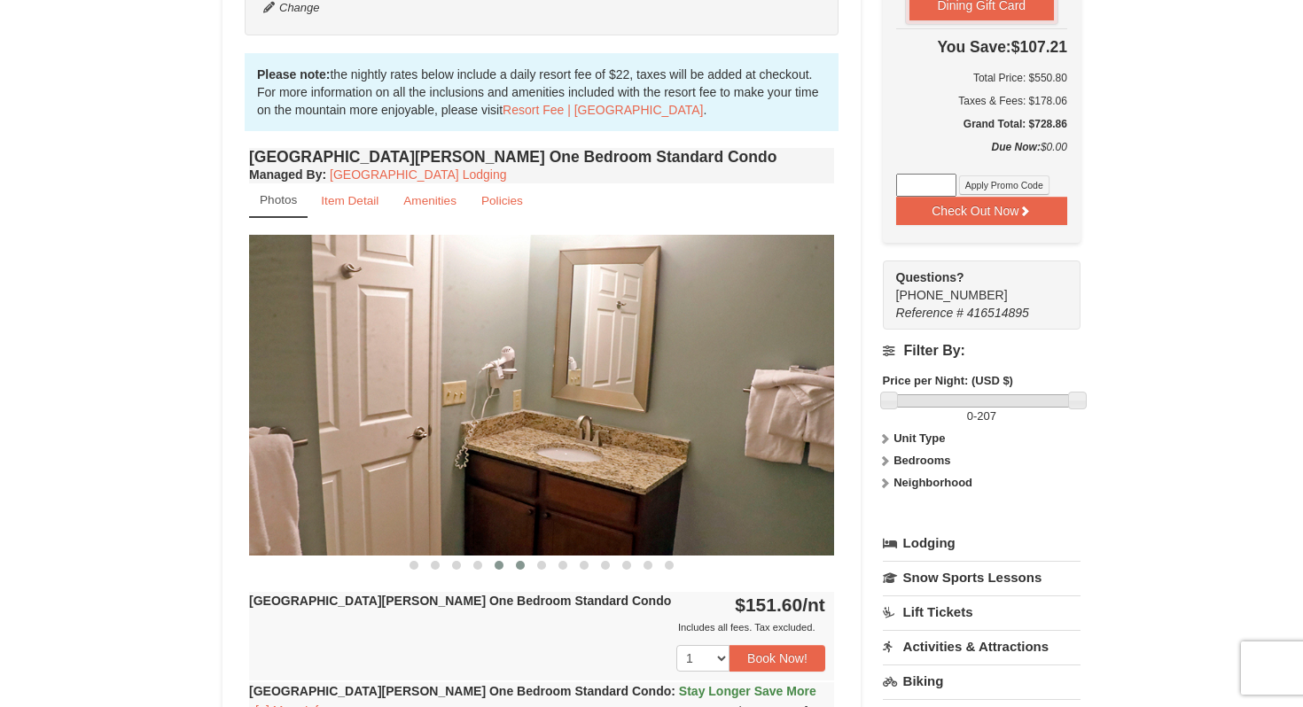
click at [526, 568] on button at bounding box center [520, 566] width 21 height 18
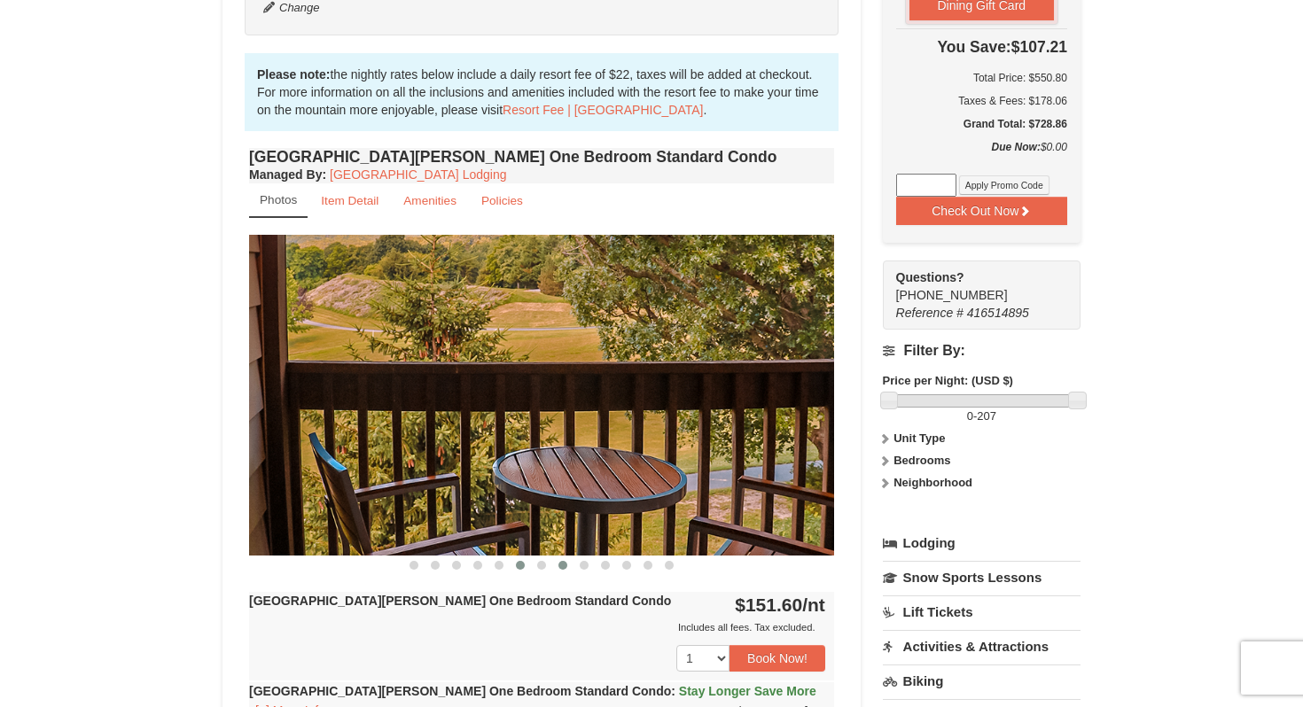
click at [566, 567] on button at bounding box center [562, 566] width 21 height 18
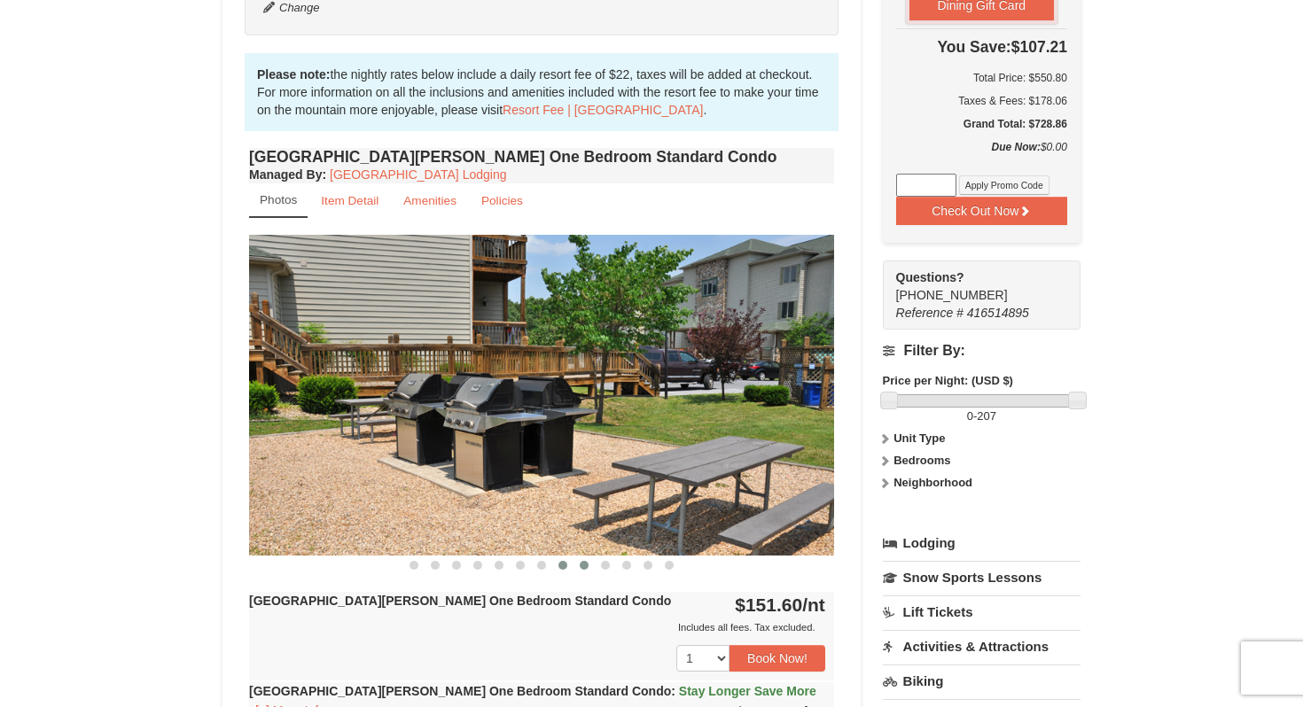
click at [585, 566] on span at bounding box center [584, 565] width 9 height 9
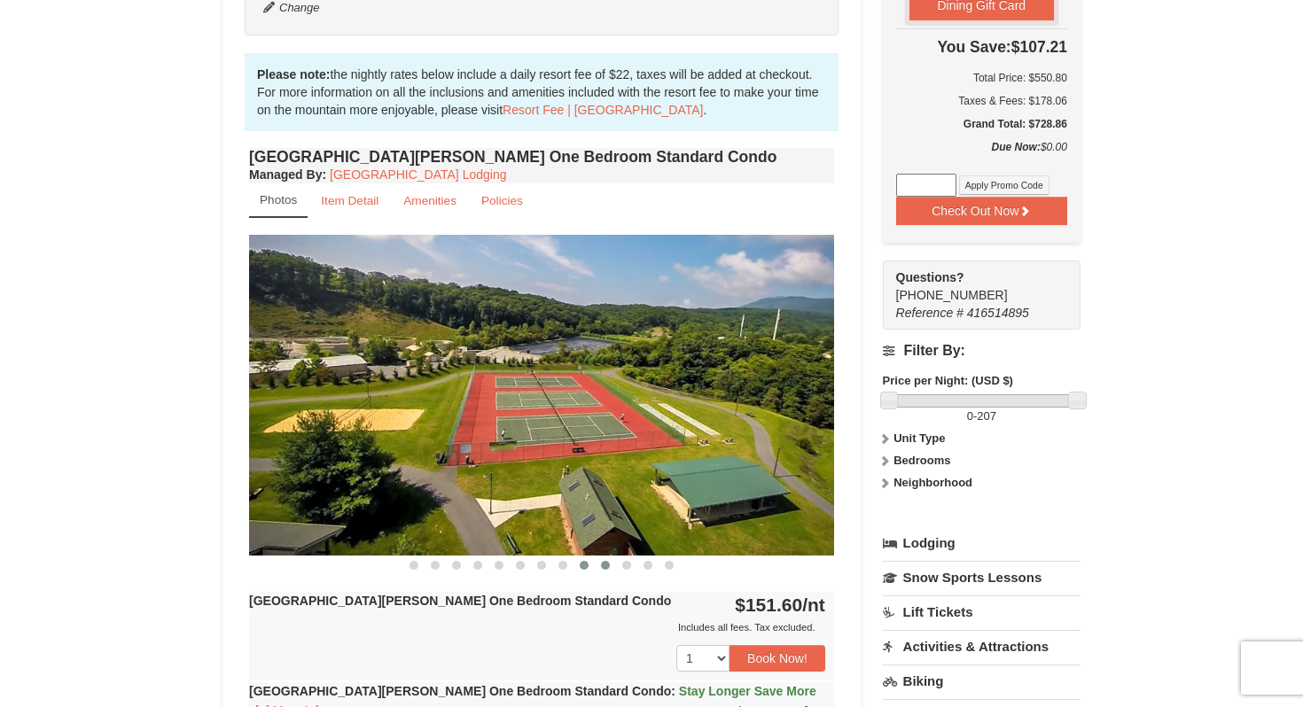
click at [610, 569] on button at bounding box center [605, 566] width 21 height 18
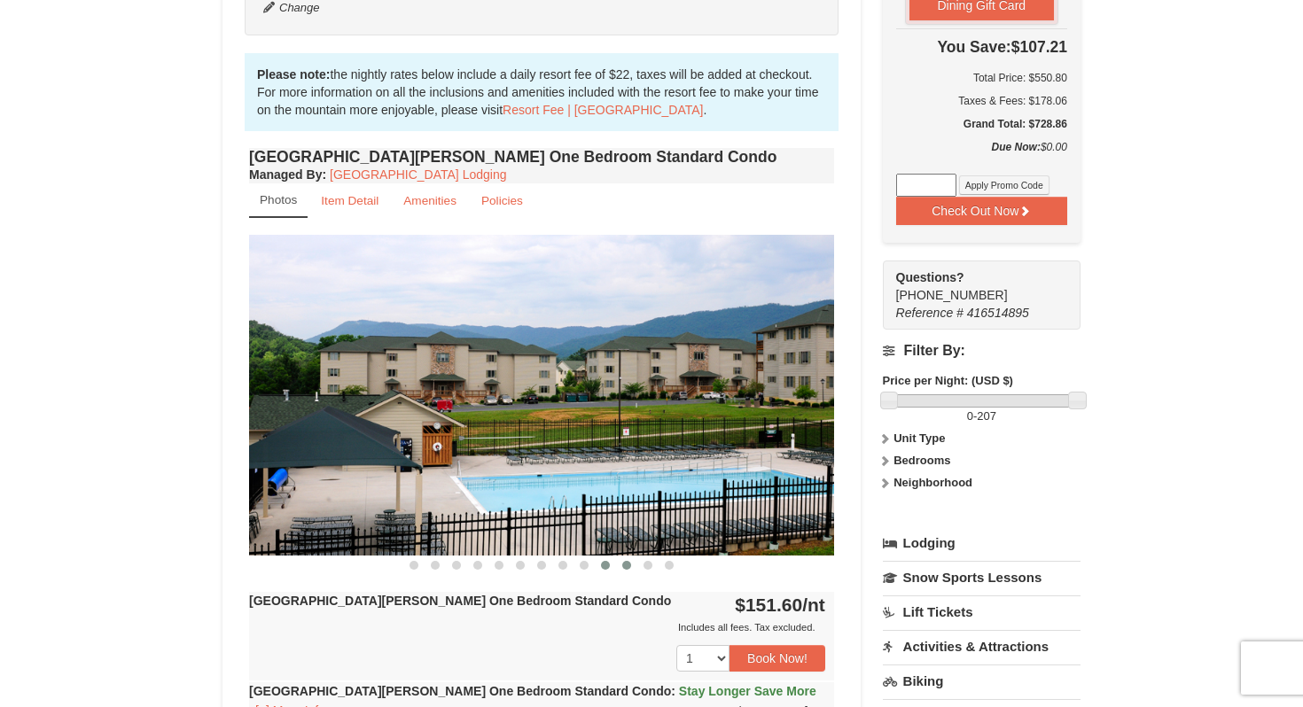
click at [631, 570] on button at bounding box center [626, 566] width 21 height 18
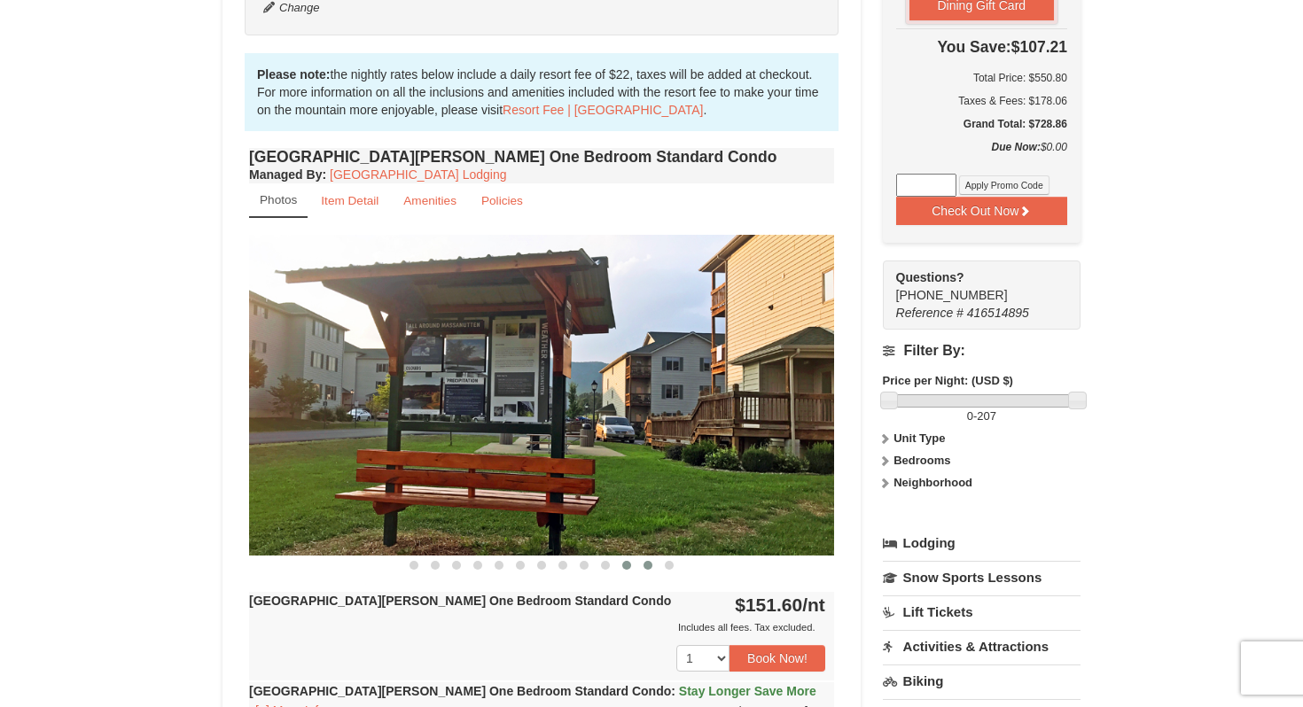
click at [650, 570] on button at bounding box center [647, 566] width 21 height 18
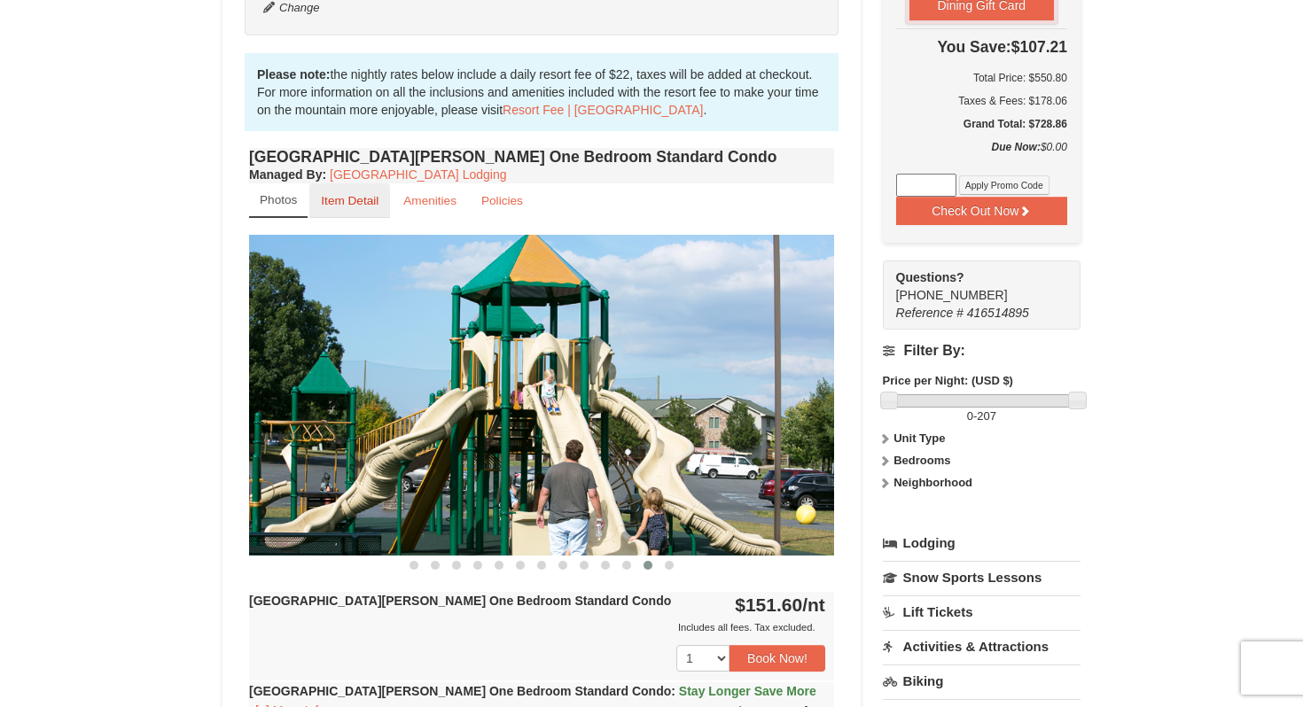
click at [356, 206] on small "Item Detail" at bounding box center [350, 200] width 58 height 13
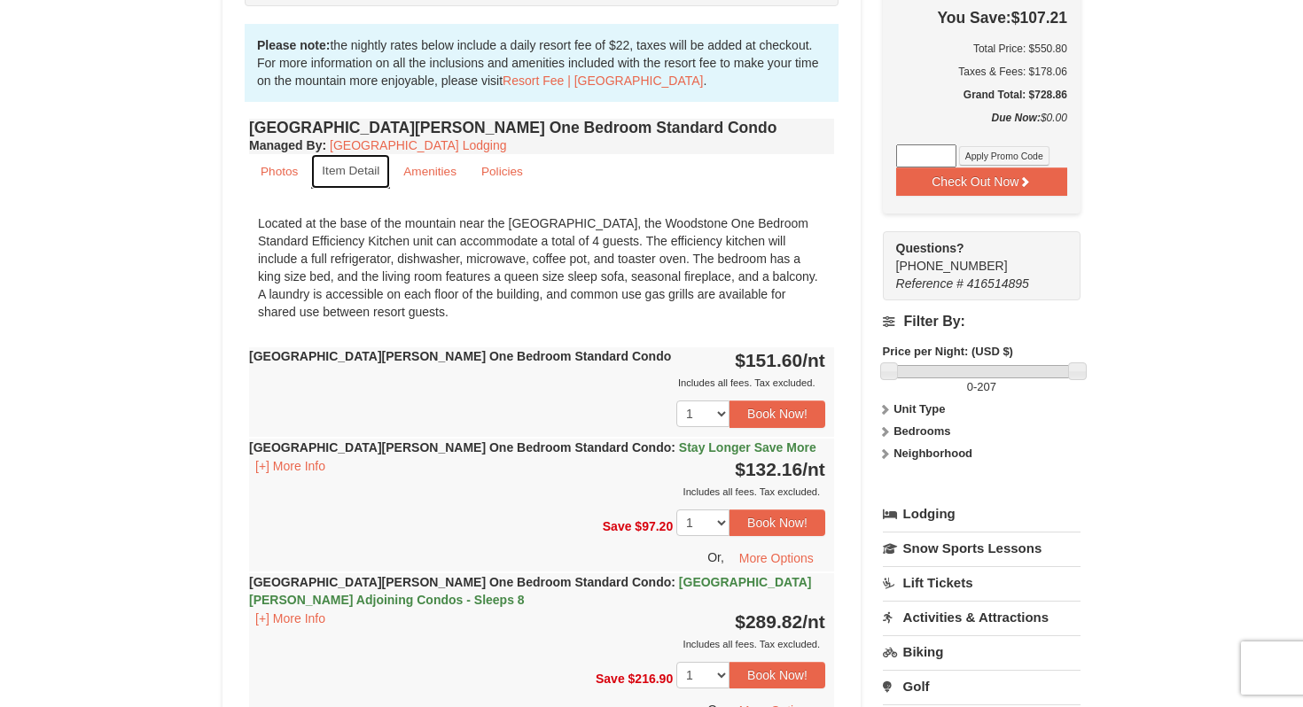
scroll to position [524, 0]
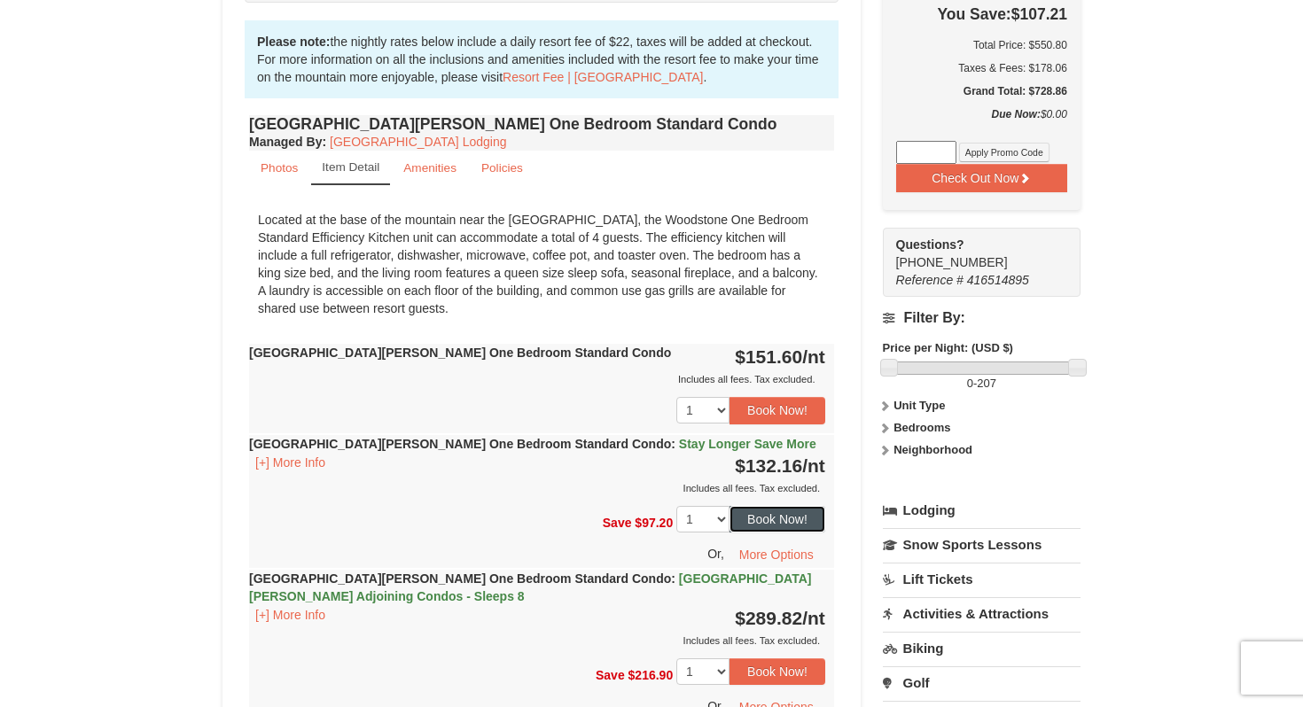
click at [769, 513] on button "Book Now!" at bounding box center [777, 519] width 96 height 27
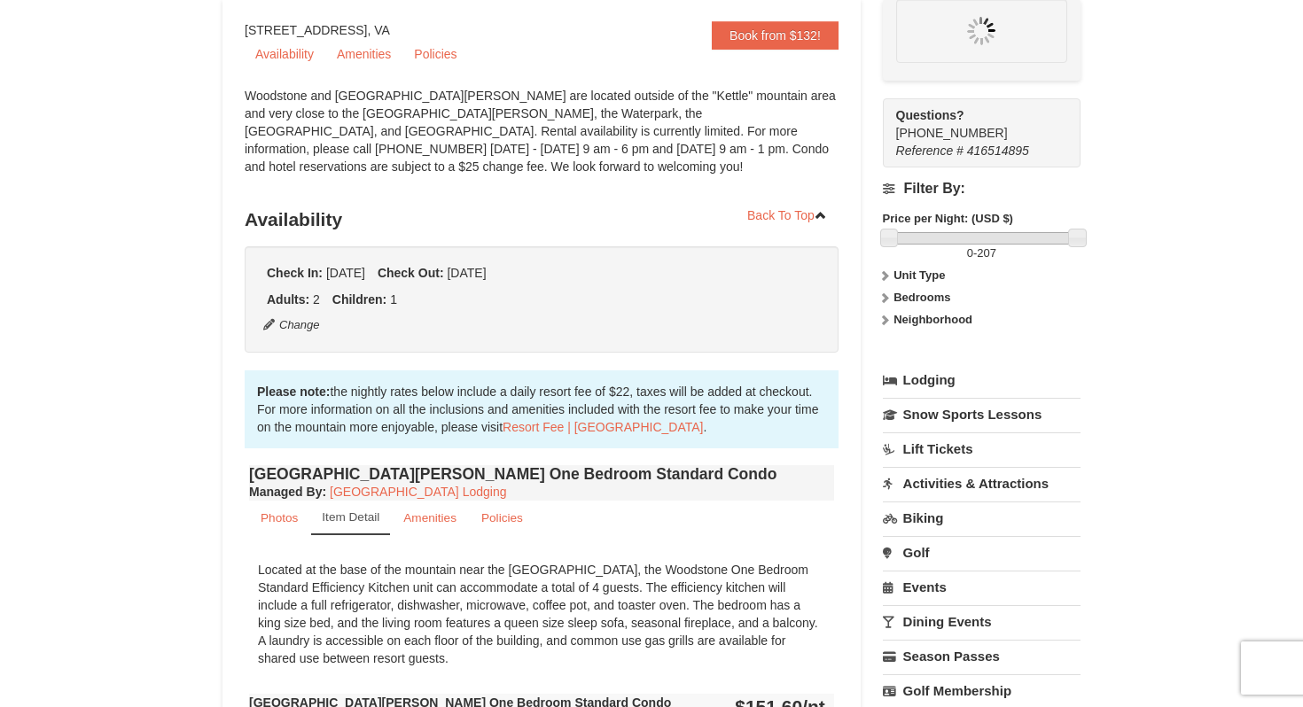
scroll to position [173, 0]
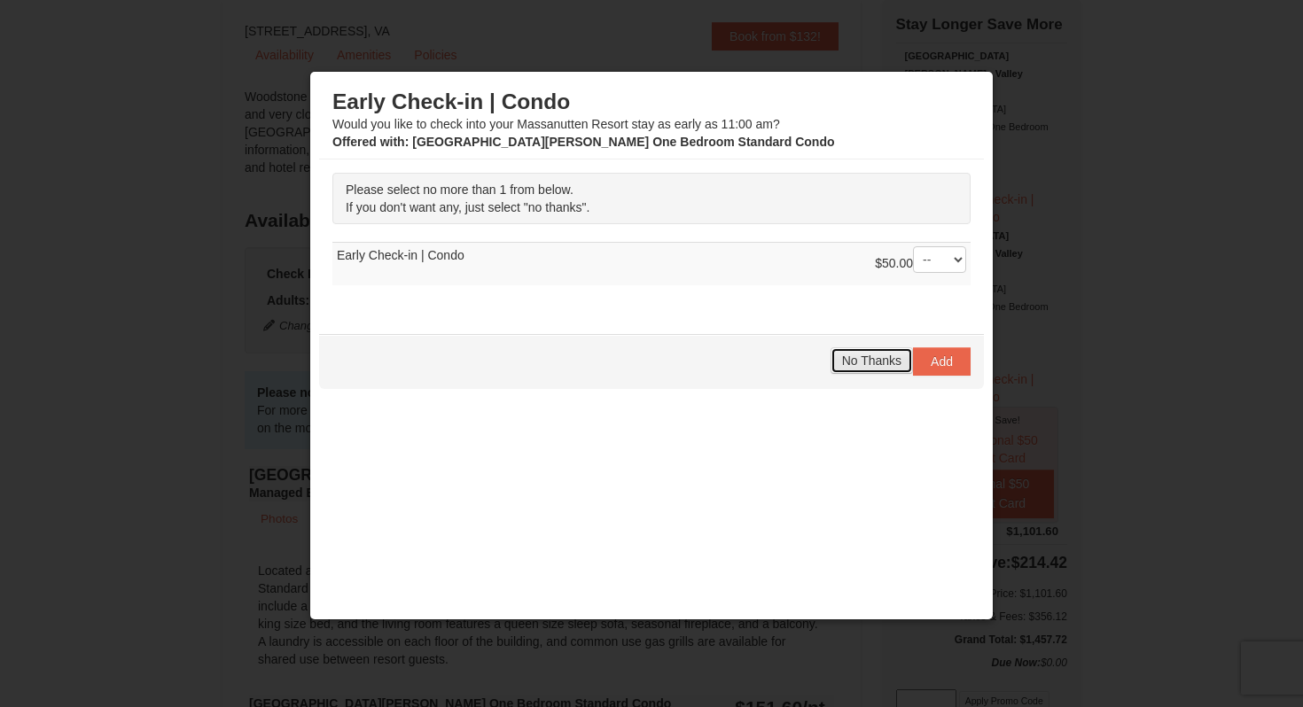
click at [859, 366] on span "No Thanks" at bounding box center [871, 361] width 59 height 14
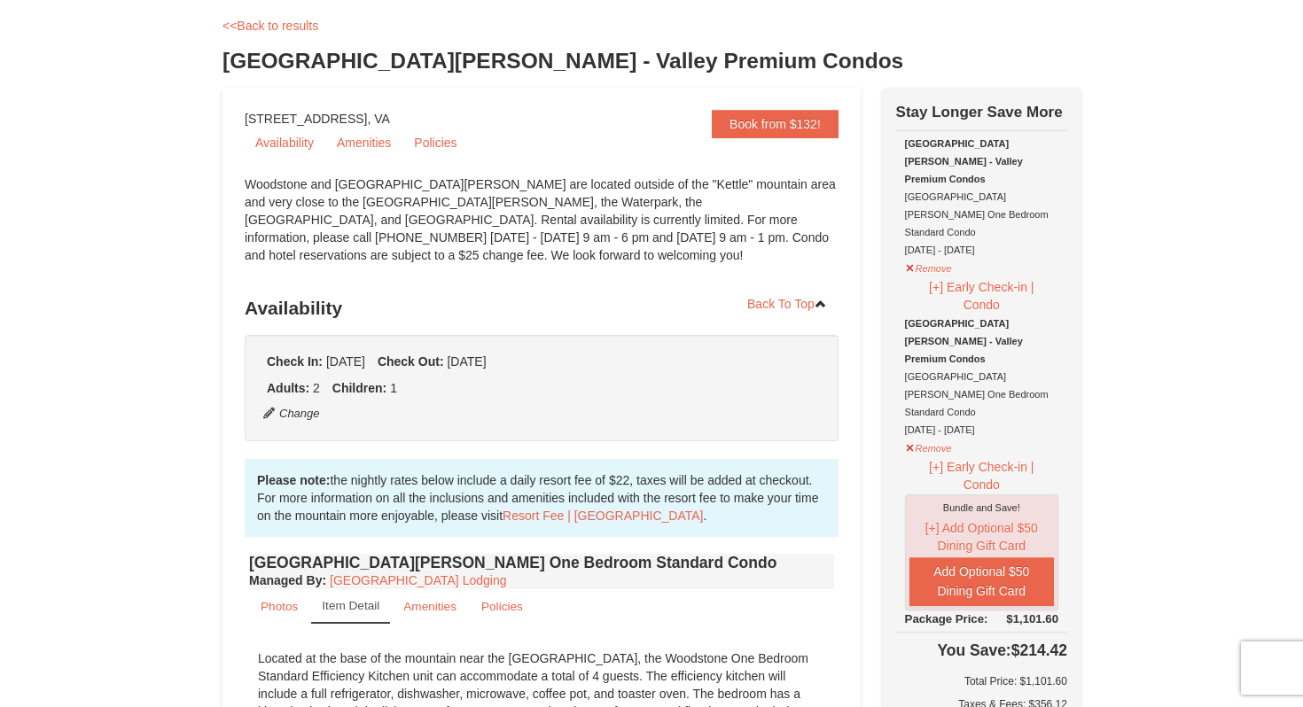
scroll to position [86, 0]
click at [931, 434] on button "Remove" at bounding box center [929, 445] width 48 height 22
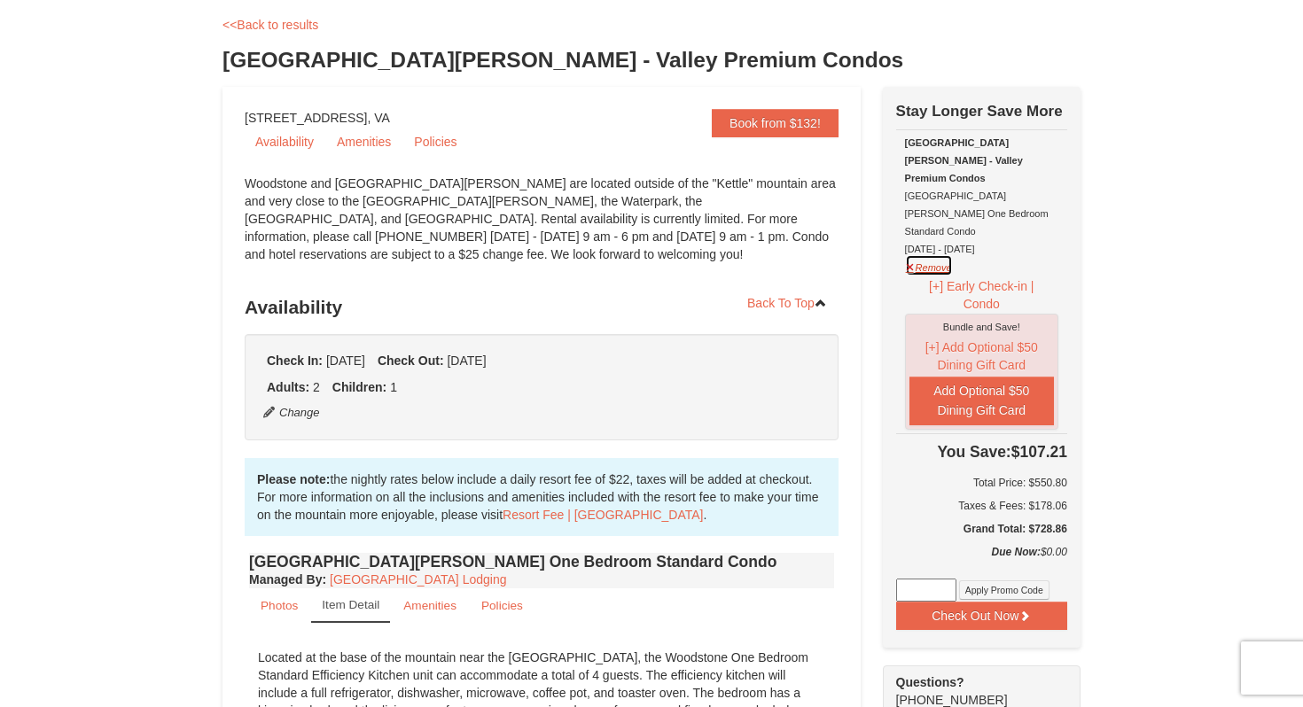
click at [932, 254] on button "Remove" at bounding box center [929, 265] width 48 height 22
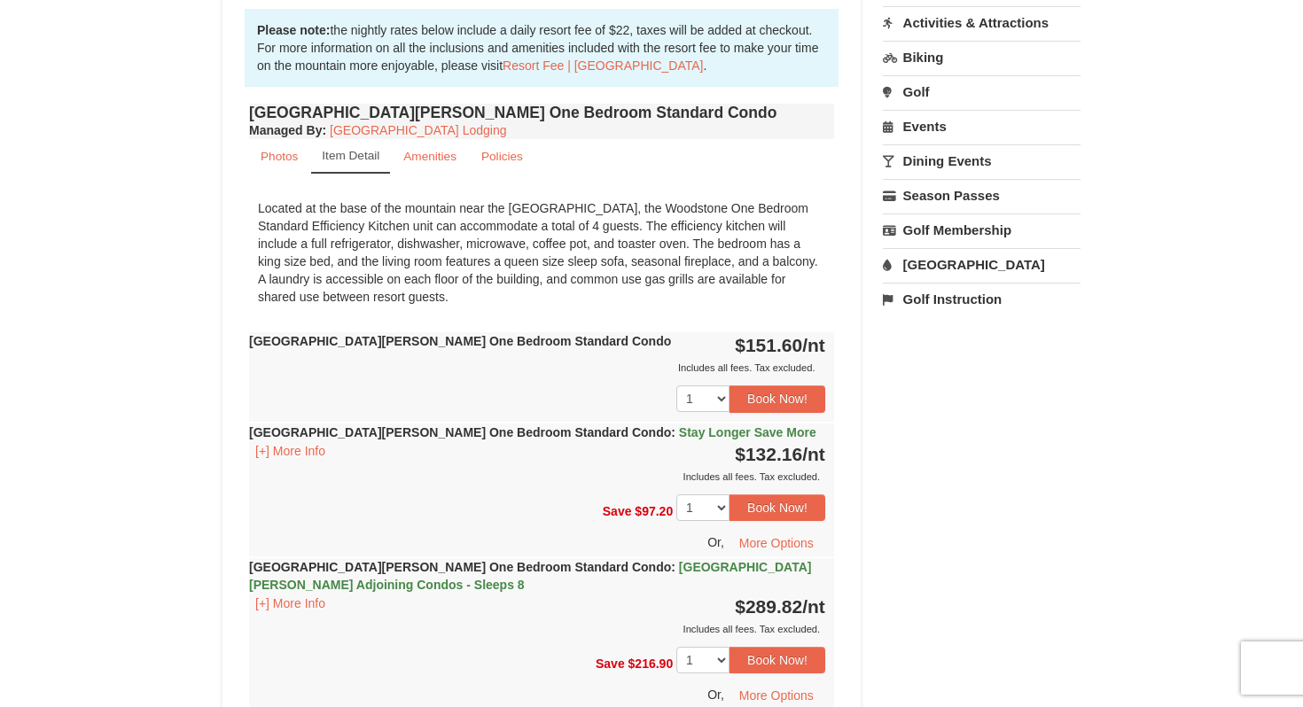
scroll to position [559, 0]
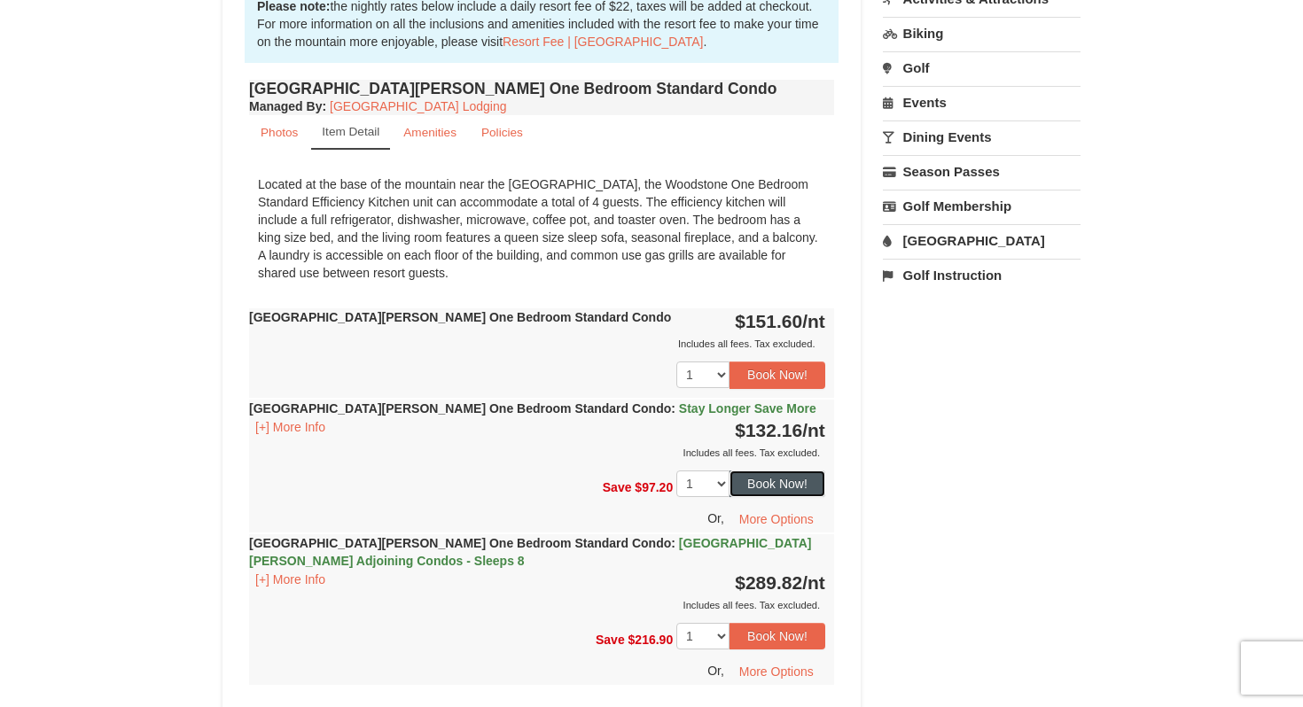
click at [783, 482] on button "Book Now!" at bounding box center [777, 484] width 96 height 27
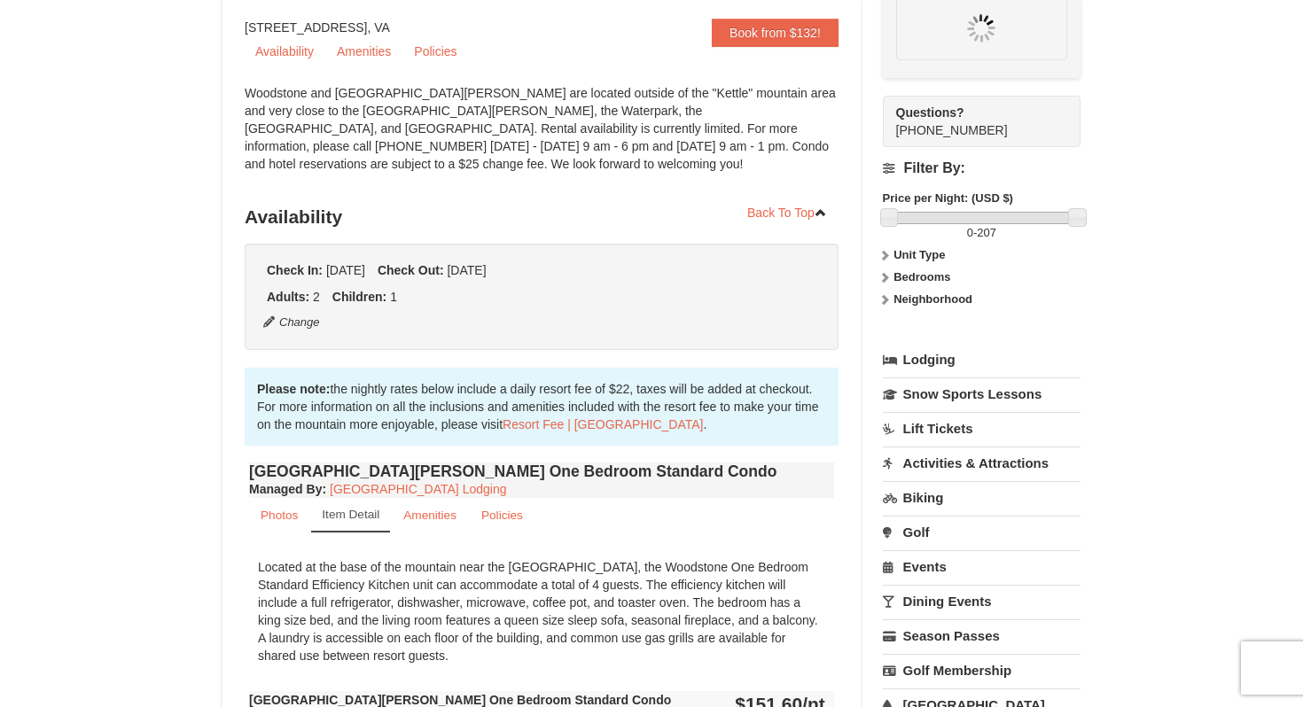
scroll to position [173, 0]
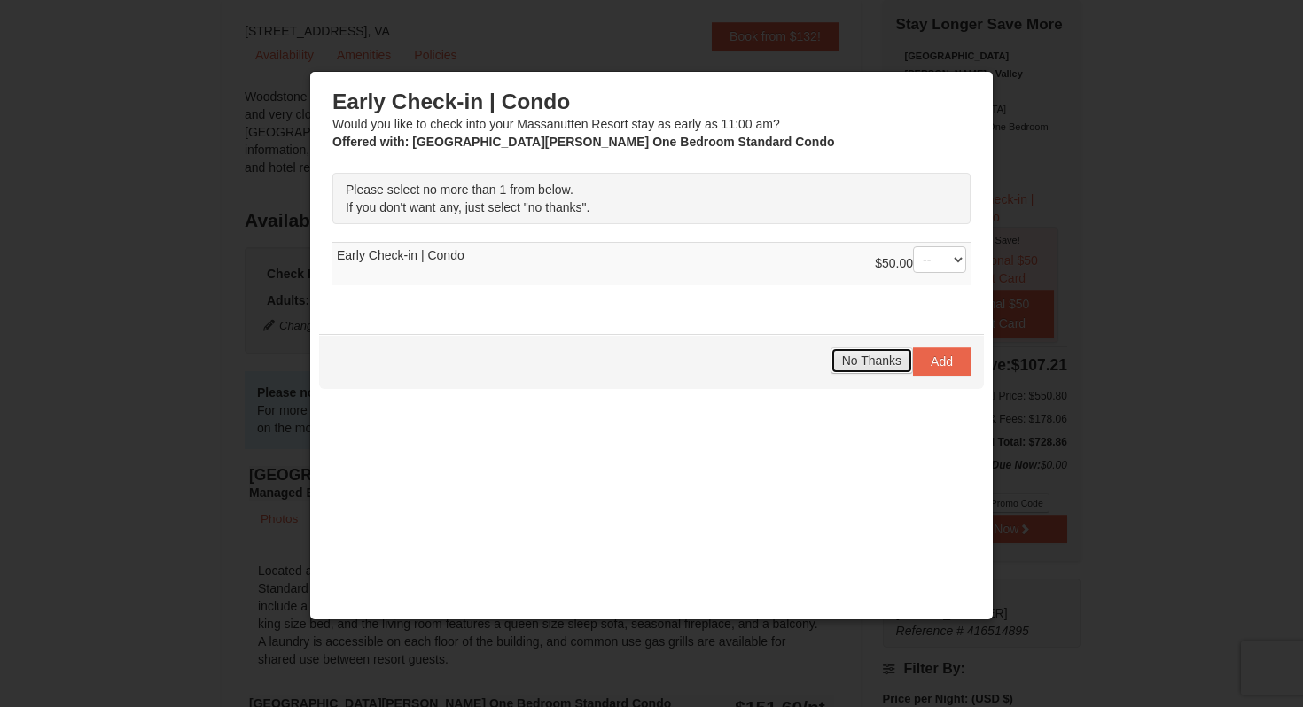
click at [873, 352] on button "No Thanks" at bounding box center [871, 360] width 82 height 27
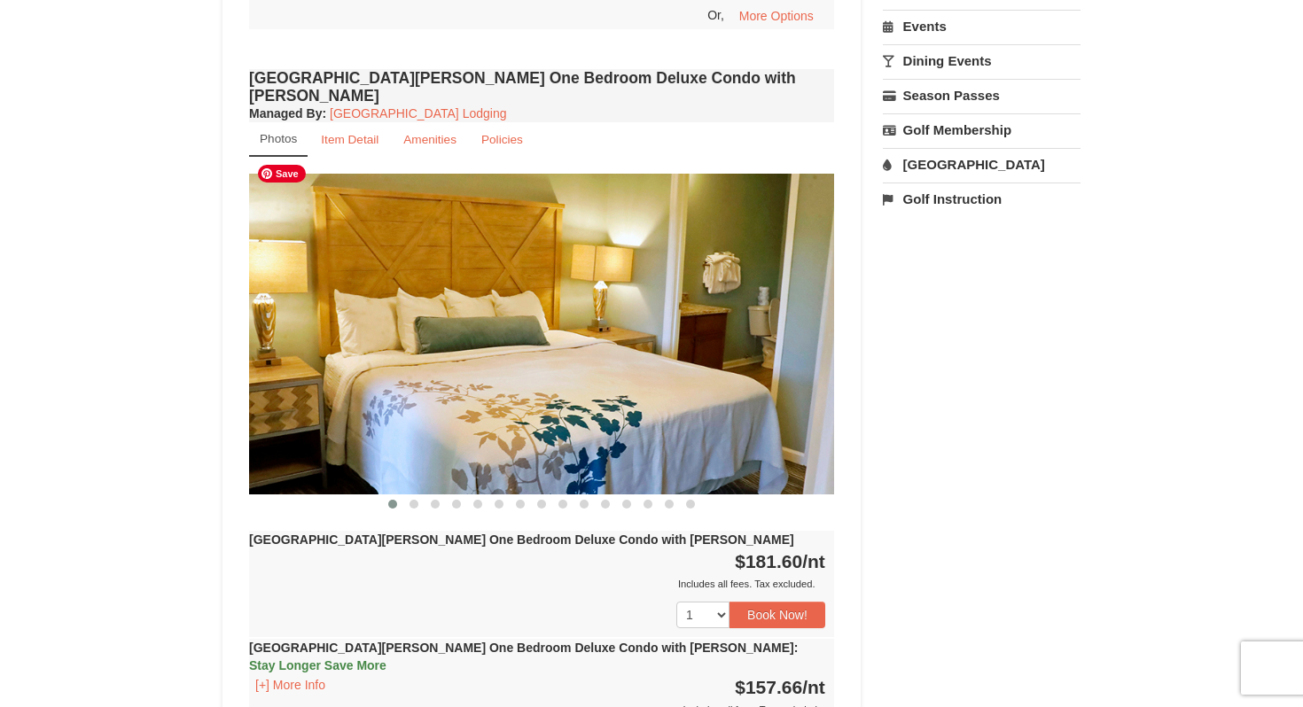
scroll to position [1264, 0]
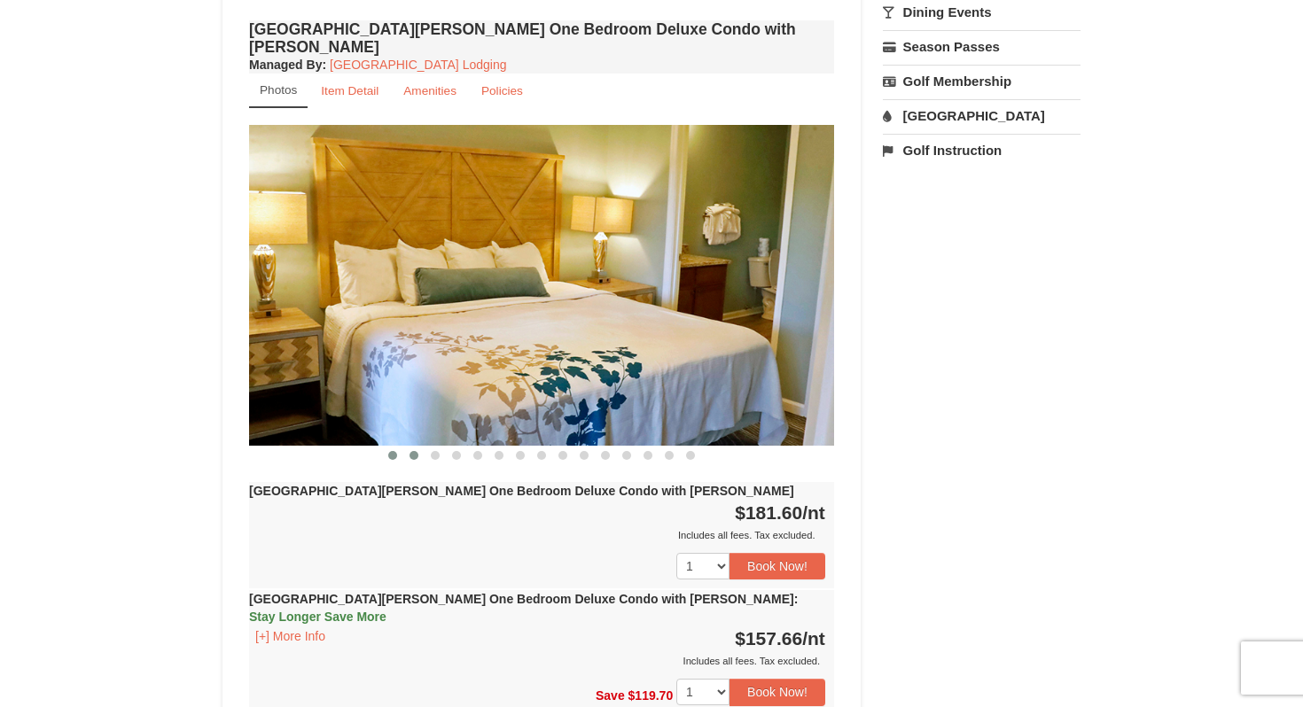
click at [413, 451] on span at bounding box center [413, 455] width 9 height 9
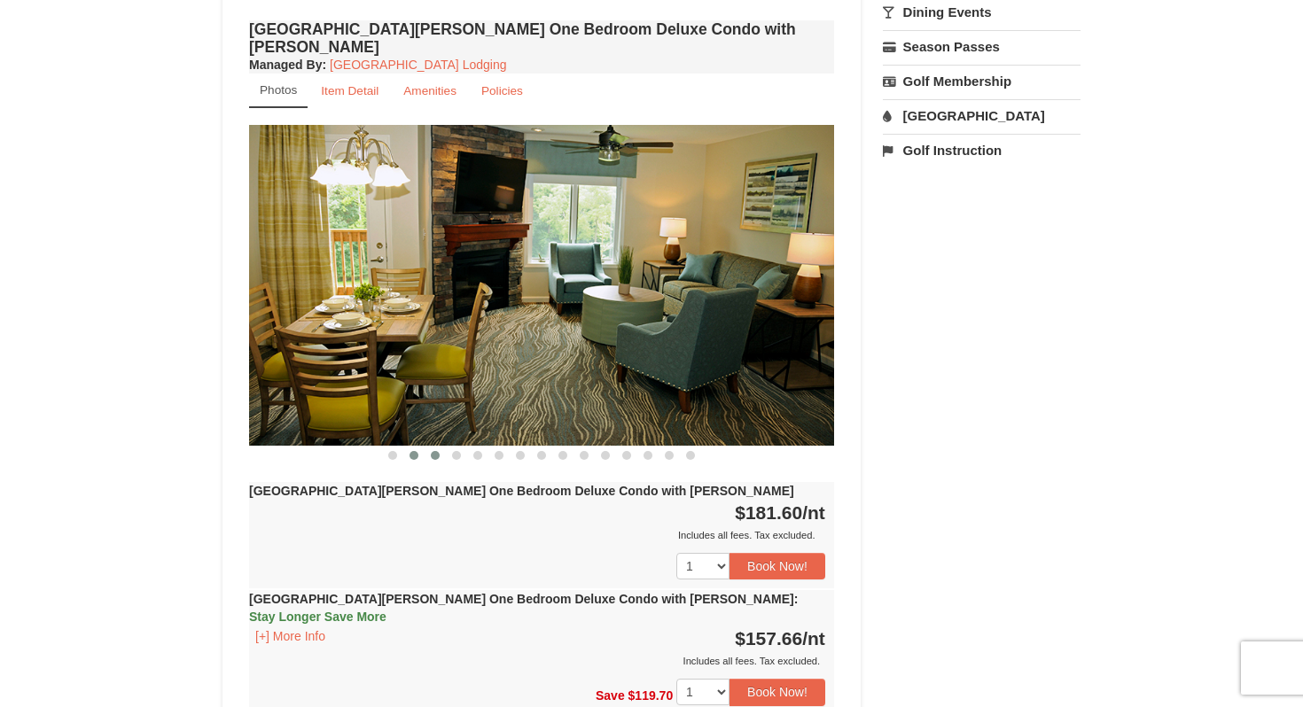
click at [441, 447] on button at bounding box center [434, 456] width 21 height 18
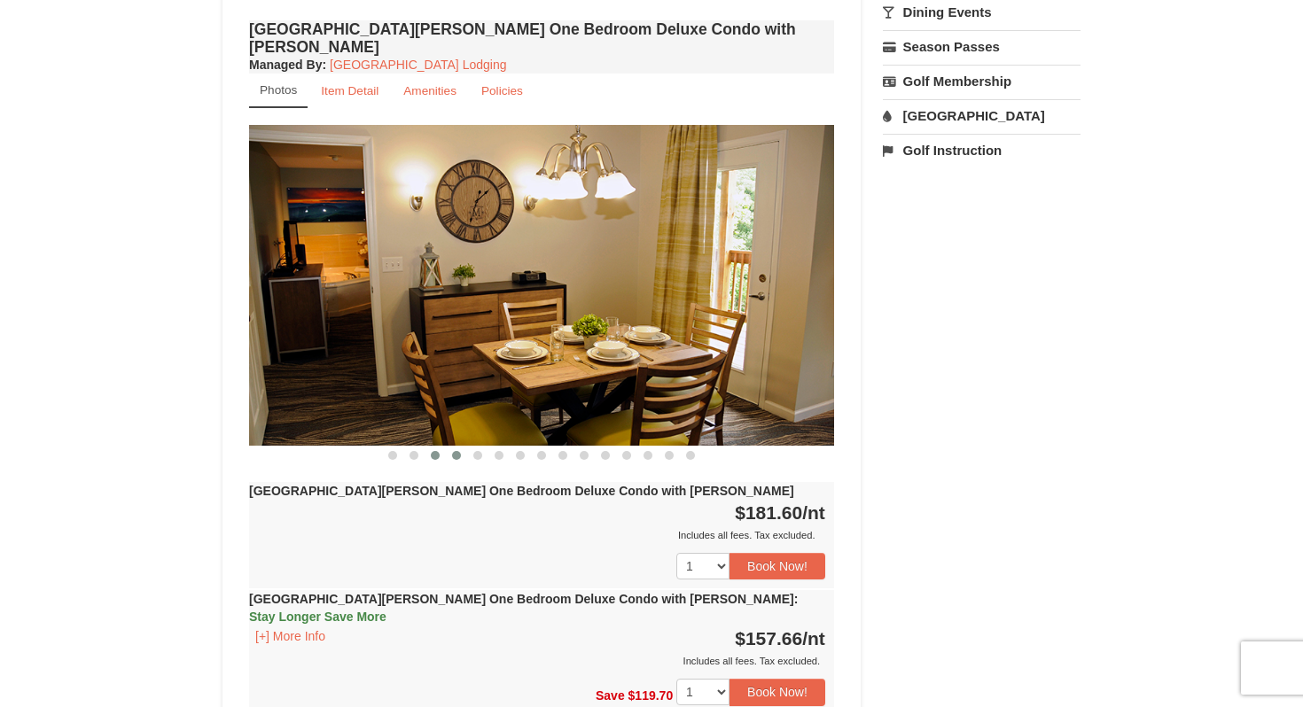
click at [454, 447] on button at bounding box center [456, 456] width 21 height 18
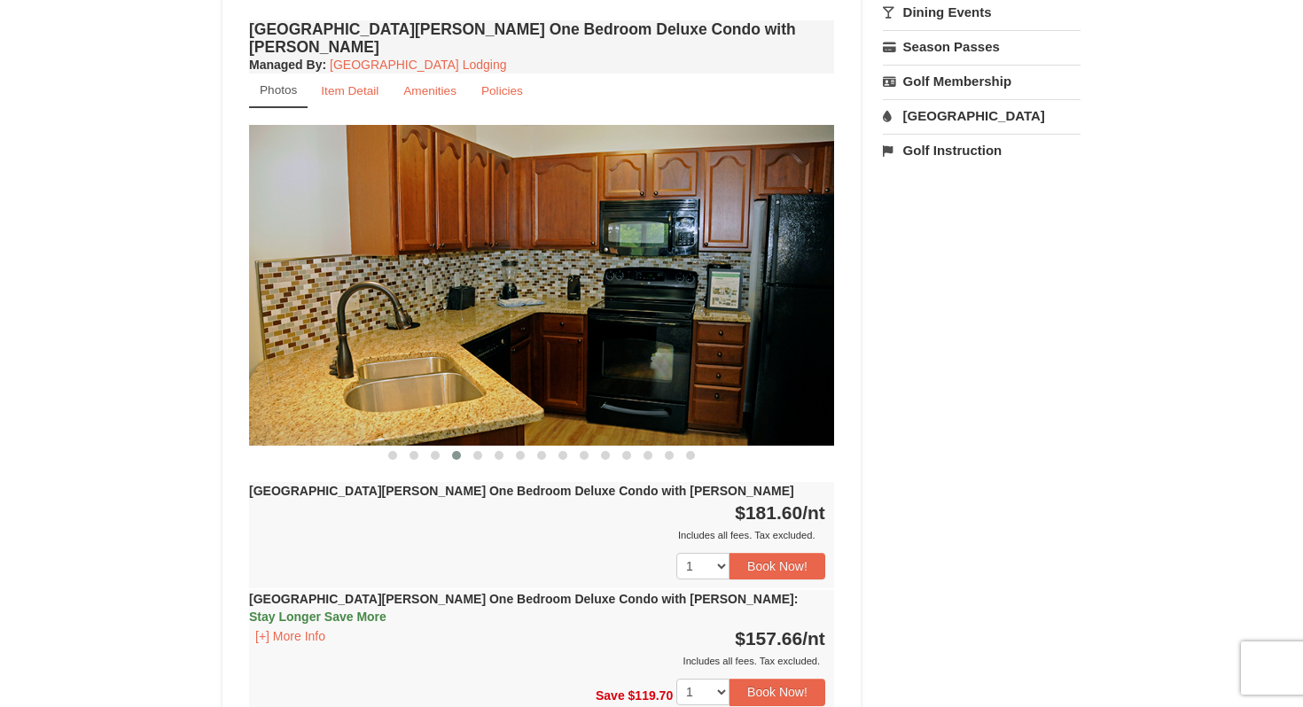
click at [465, 447] on button at bounding box center [456, 456] width 21 height 18
click at [471, 447] on button at bounding box center [477, 456] width 21 height 18
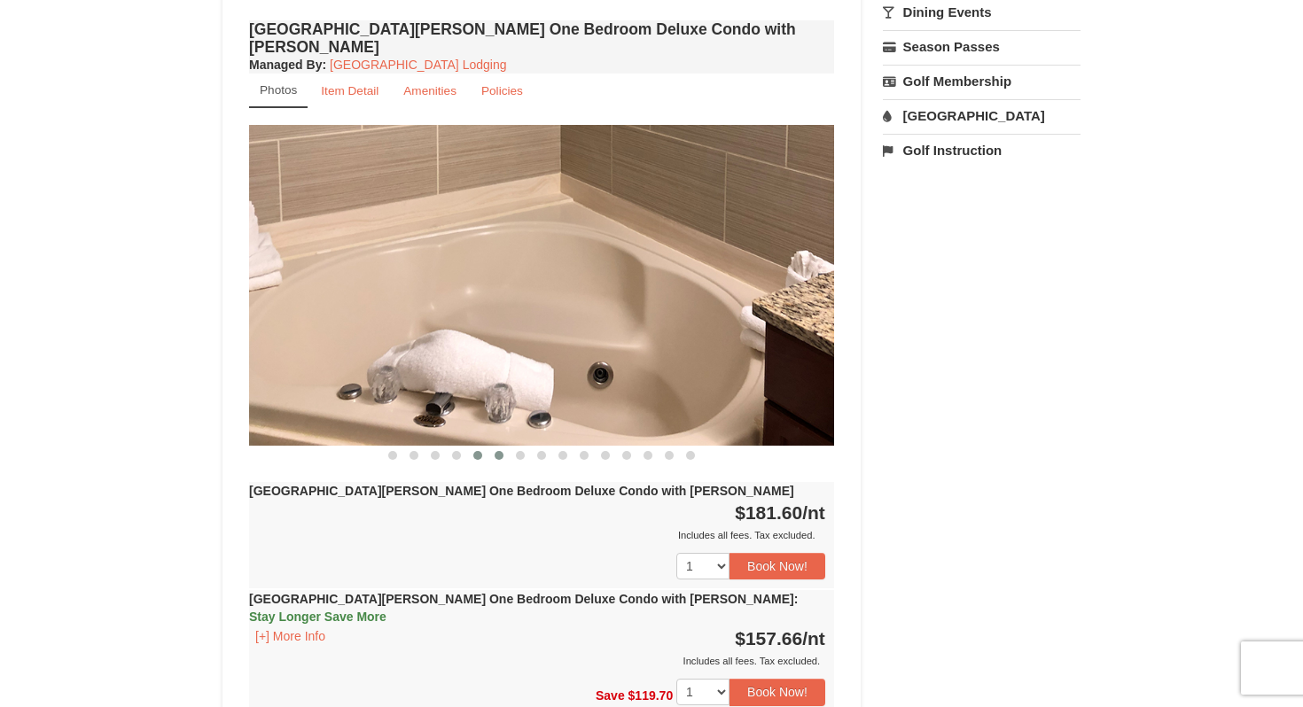
click at [494, 447] on button at bounding box center [498, 456] width 21 height 18
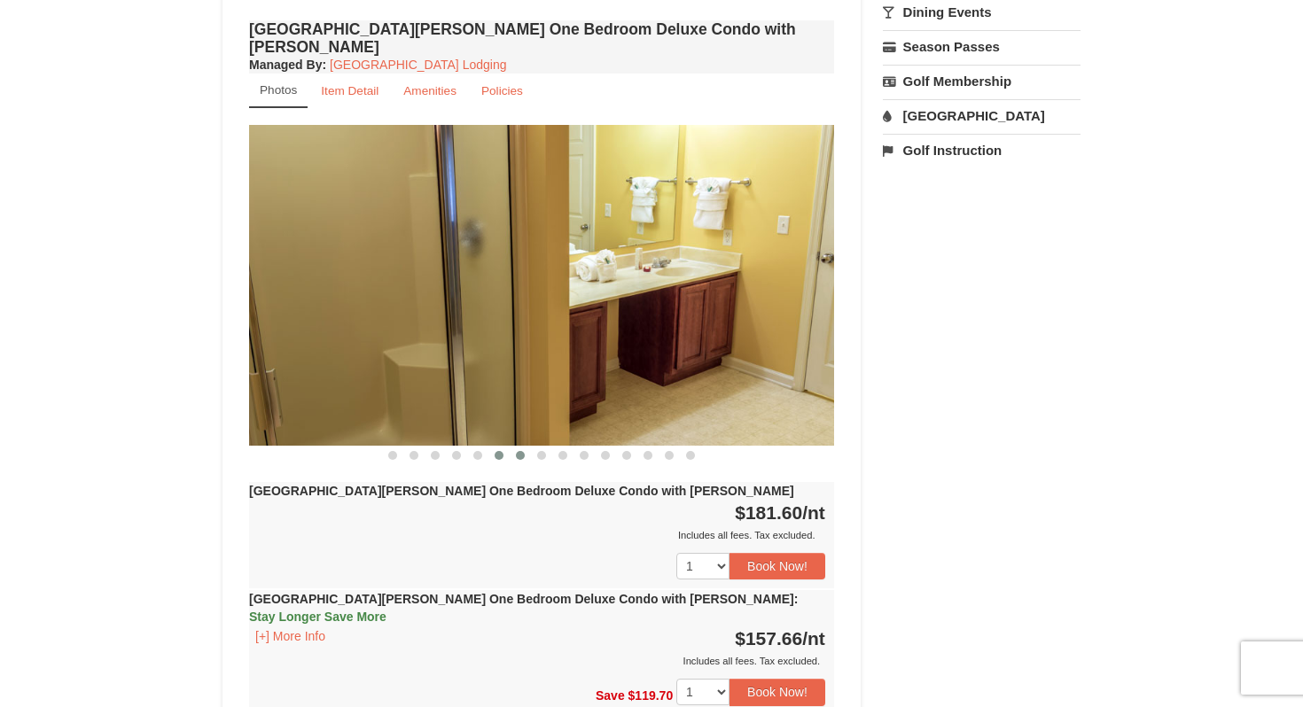
click at [513, 447] on button at bounding box center [520, 456] width 21 height 18
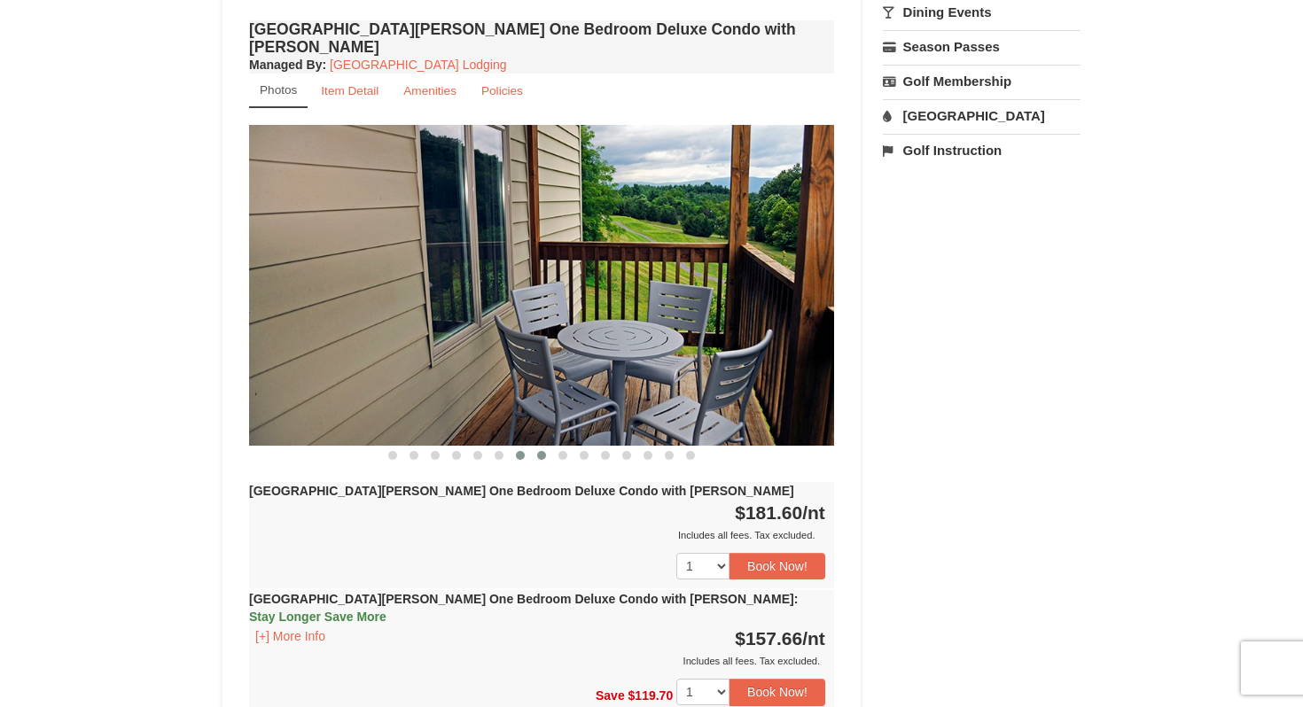
click at [535, 447] on button at bounding box center [541, 456] width 21 height 18
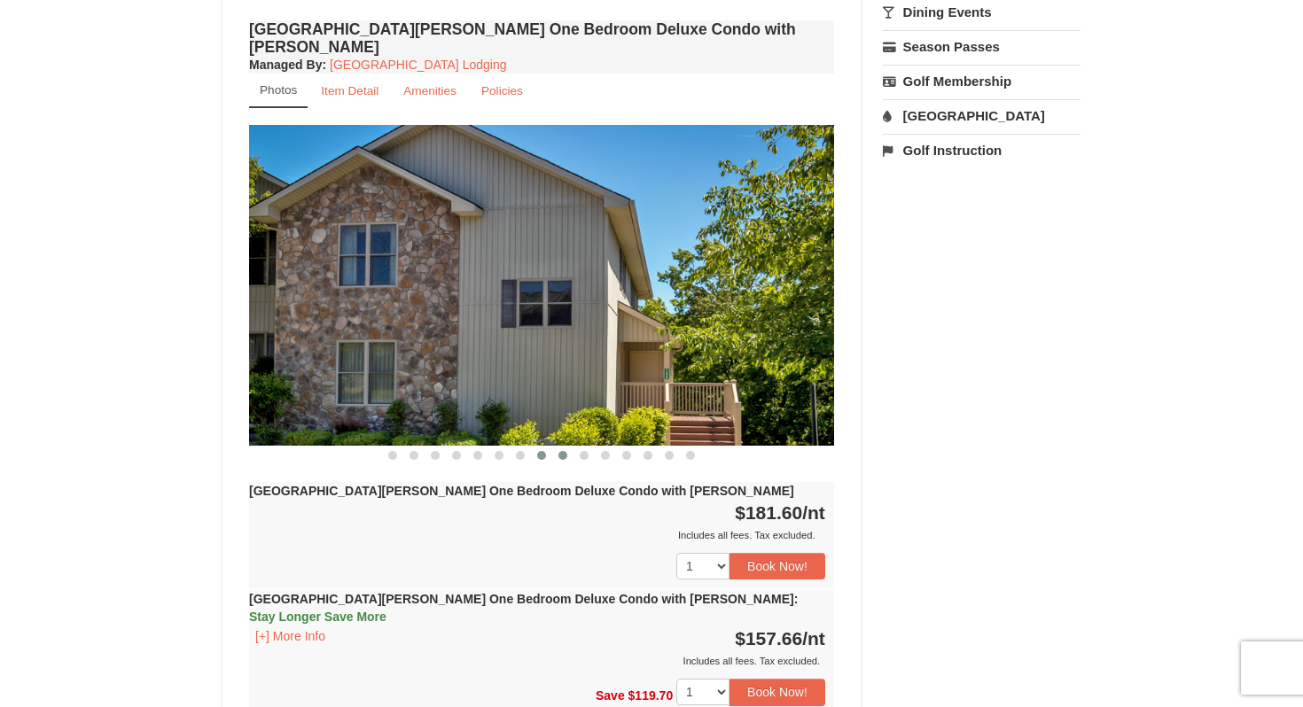
click at [555, 447] on button at bounding box center [562, 456] width 21 height 18
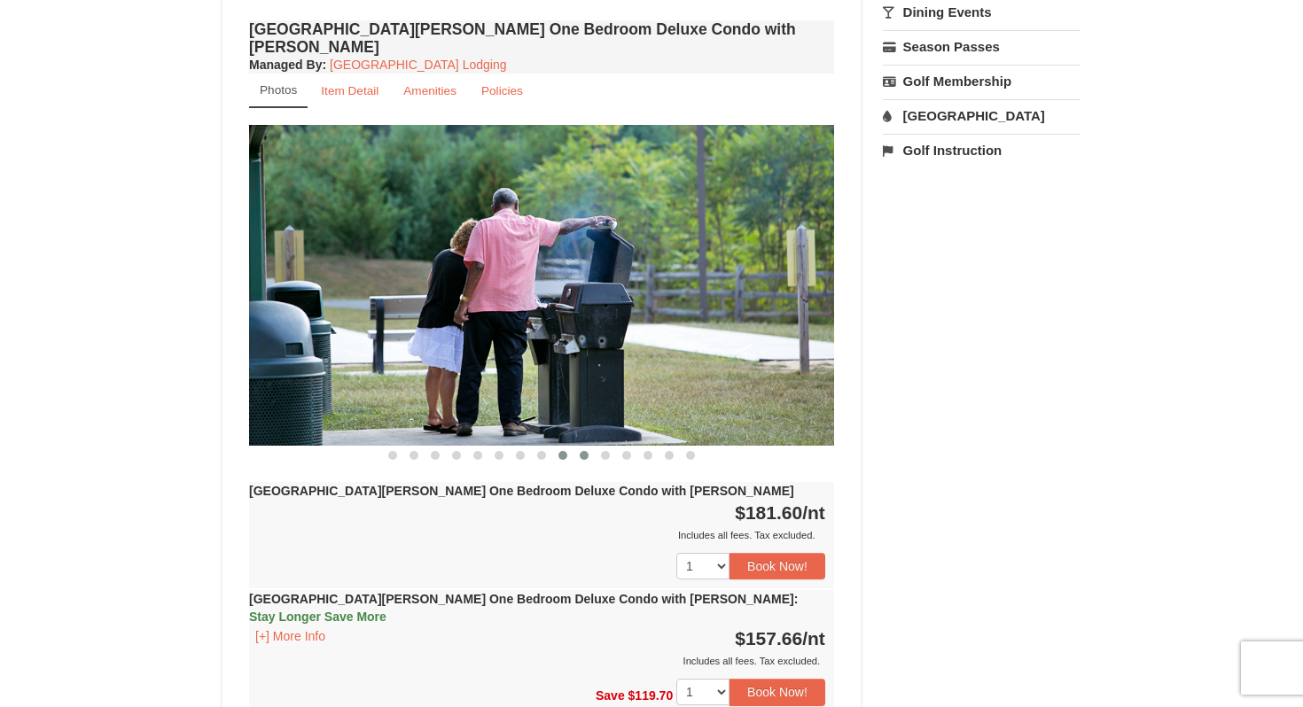
click at [575, 447] on button at bounding box center [583, 456] width 21 height 18
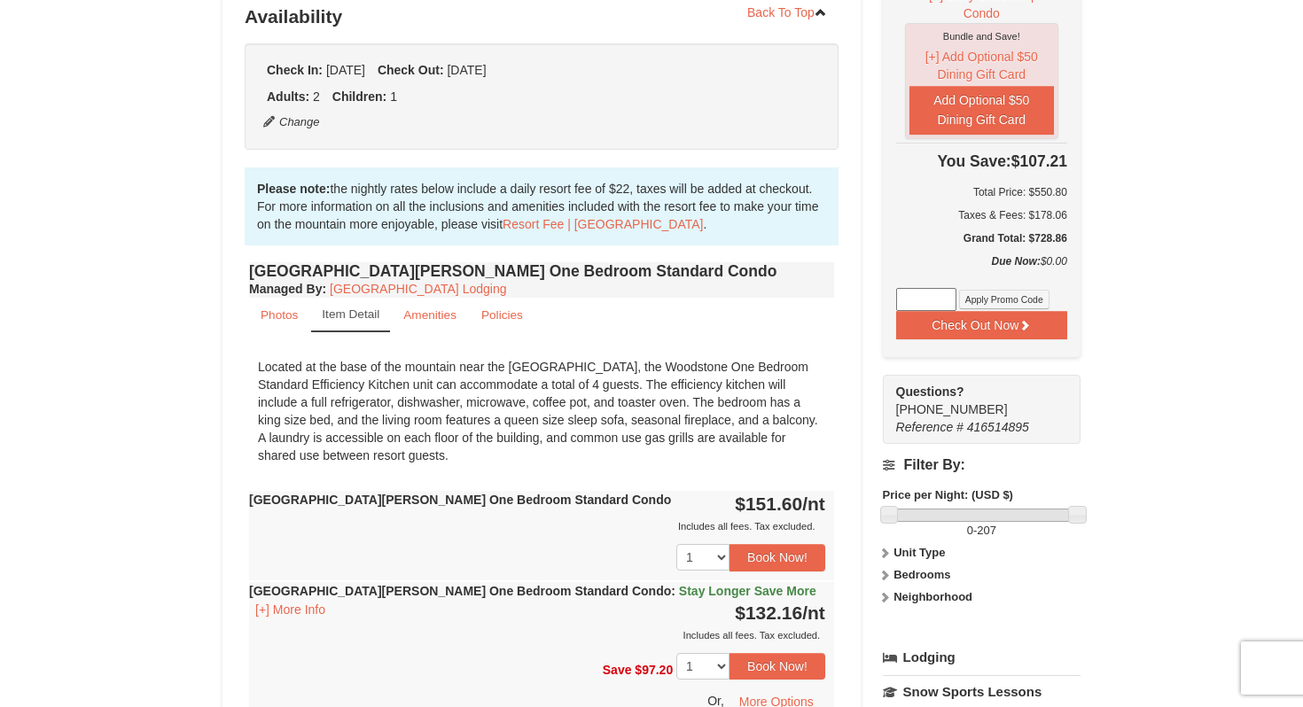
scroll to position [71, 0]
